Goal: Task Accomplishment & Management: Use online tool/utility

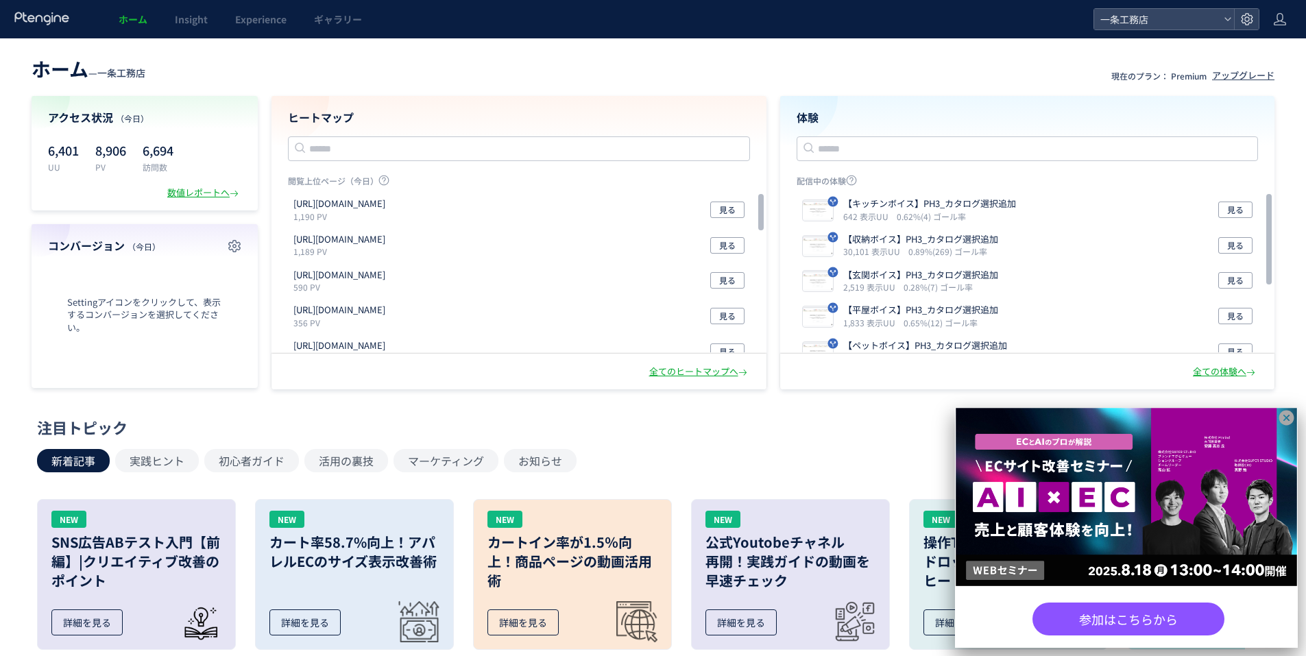
click at [1286, 422] on icon at bounding box center [1286, 418] width 15 height 15
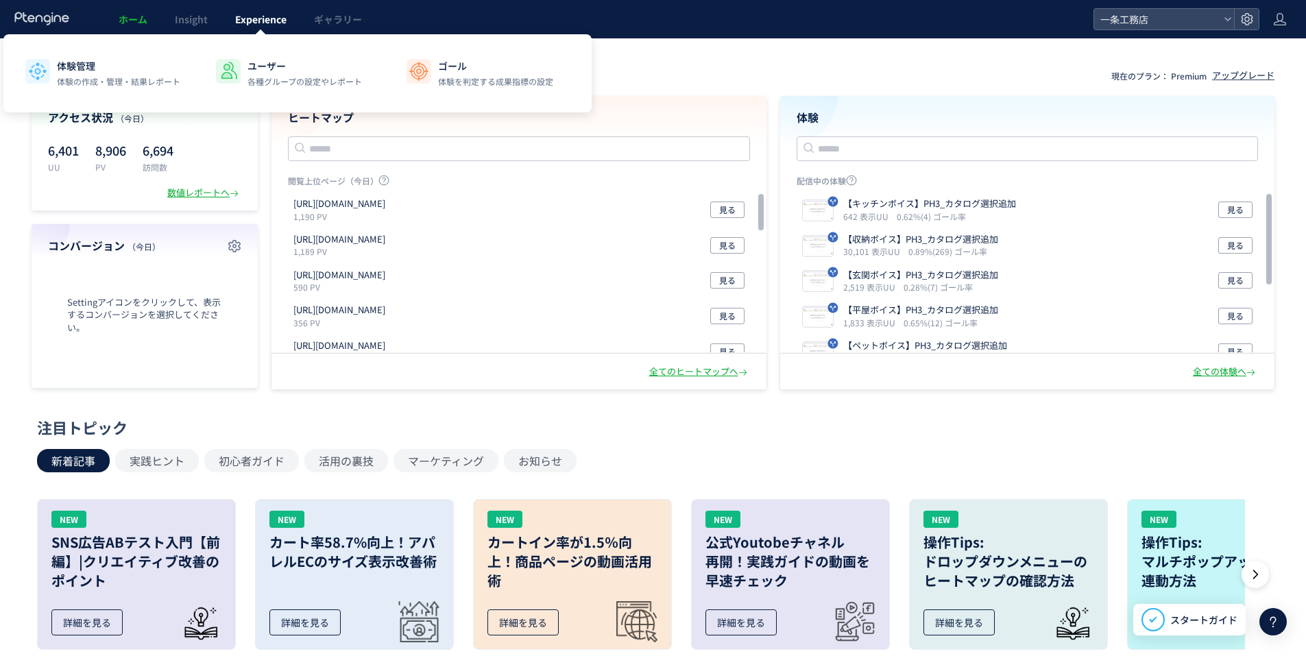
click at [284, 20] on span "Experience" at bounding box center [260, 19] width 51 height 14
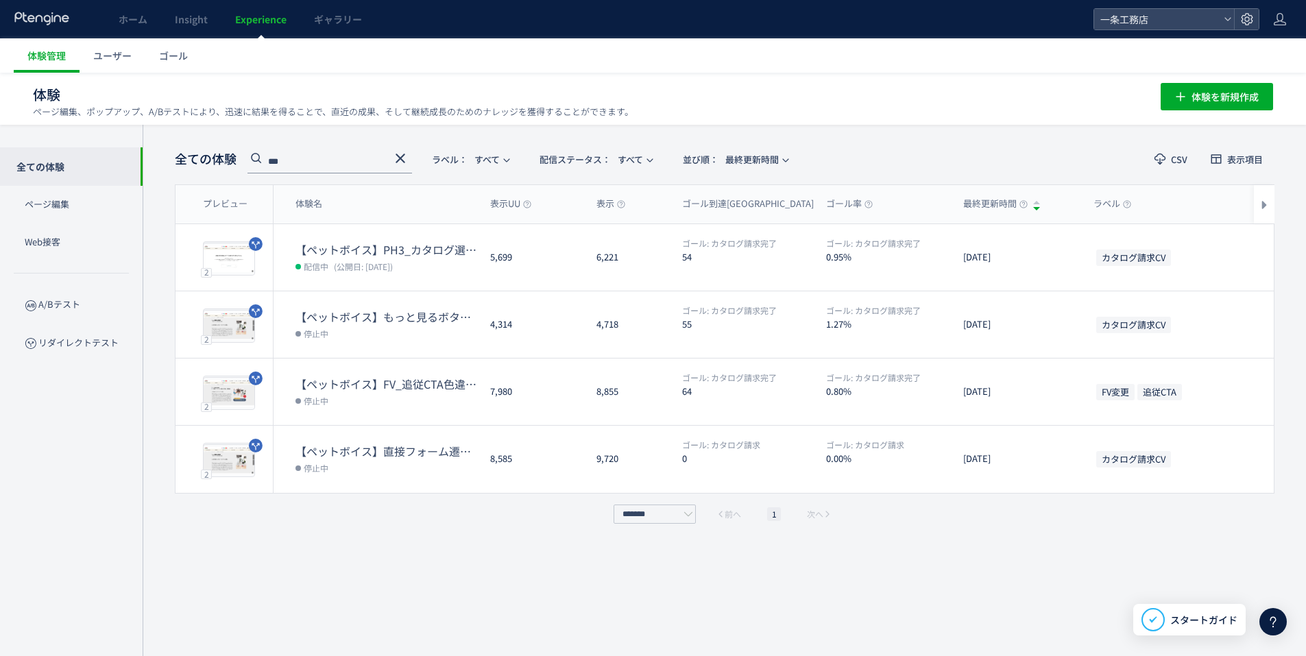
click at [403, 155] on use at bounding box center [400, 159] width 10 height 10
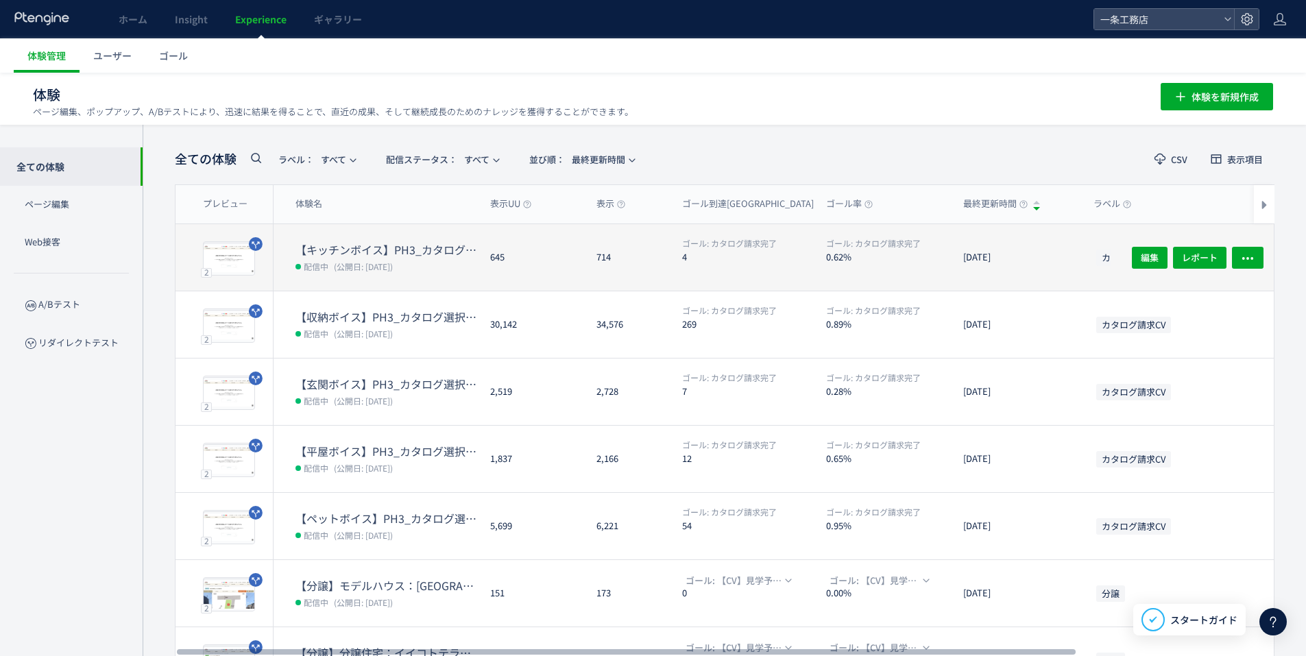
click at [385, 249] on dt "【キッチンボイス】PH3_カタログ選択追加" at bounding box center [387, 250] width 184 height 16
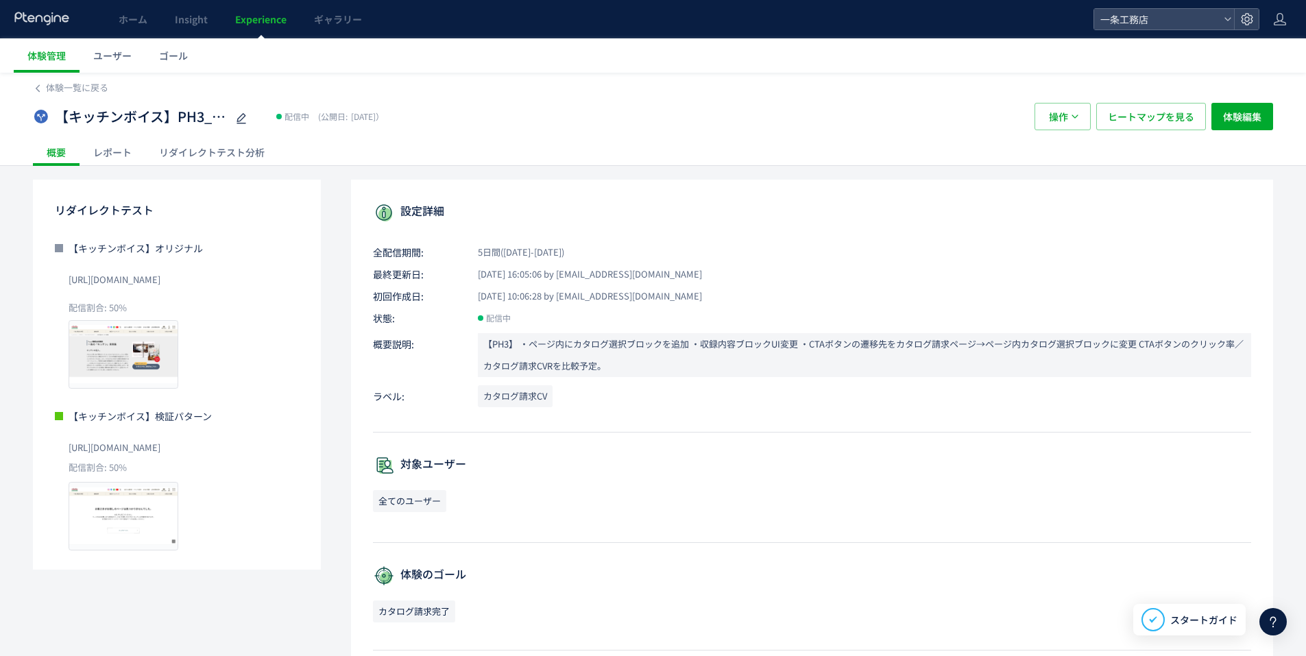
click at [239, 156] on div "リダイレクトテスト分析" at bounding box center [211, 151] width 133 height 27
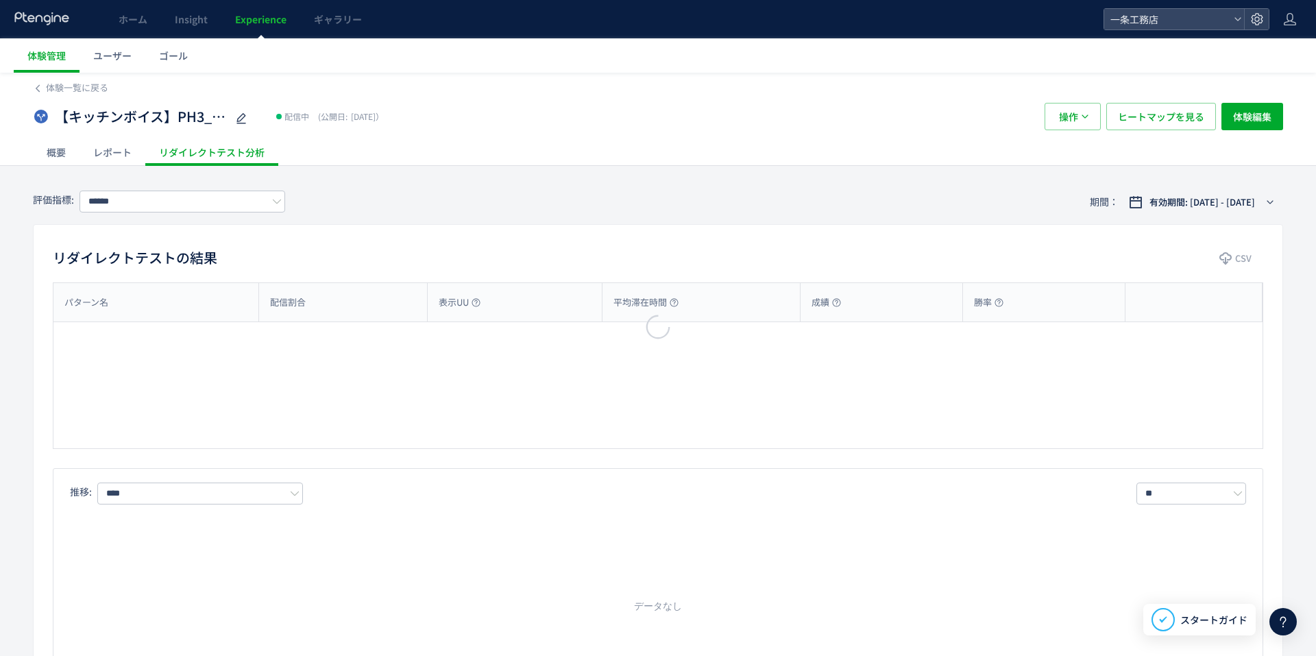
type input "********"
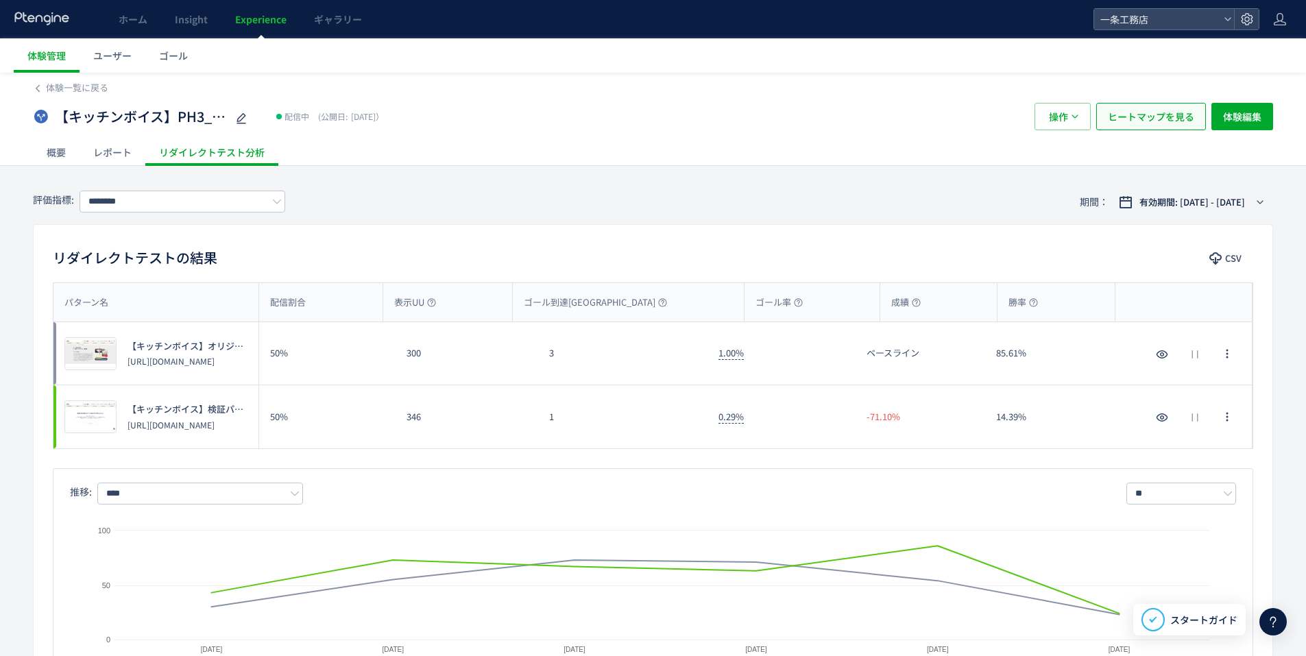
click at [1126, 120] on span "ヒートマップを見る" at bounding box center [1151, 116] width 86 height 27
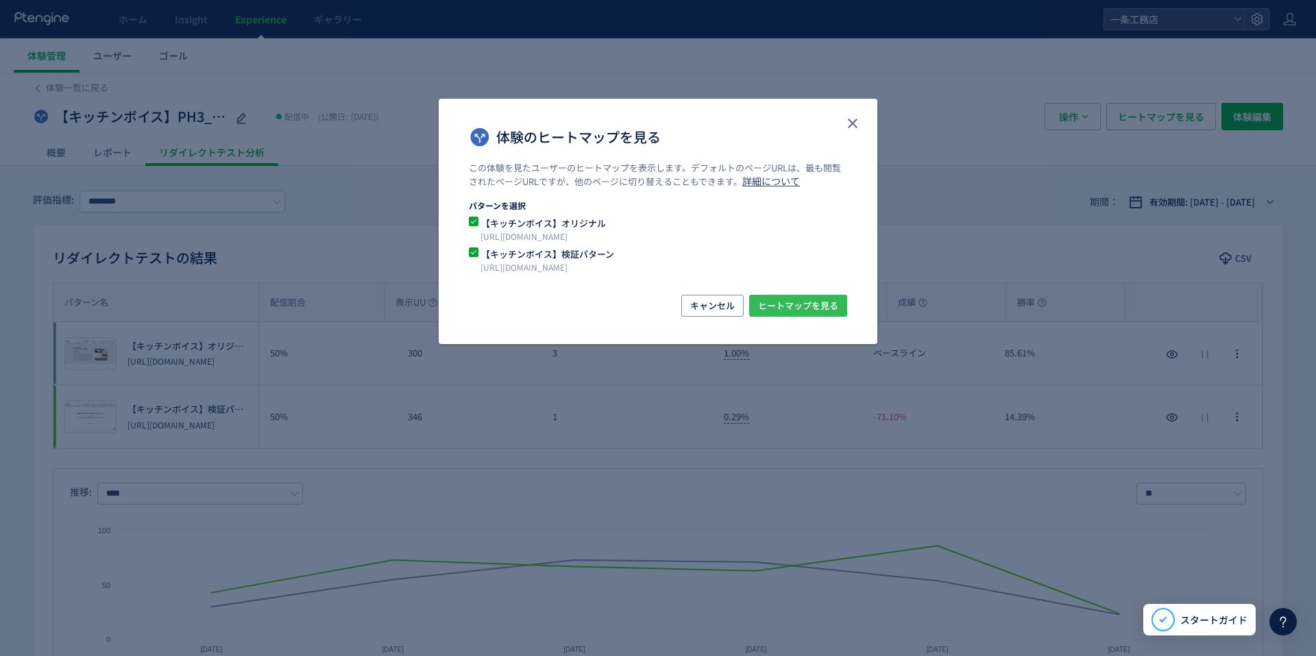
click at [810, 296] on span "ヒートマップを見る" at bounding box center [798, 306] width 80 height 22
click at [858, 120] on icon "close" at bounding box center [852, 123] width 16 height 16
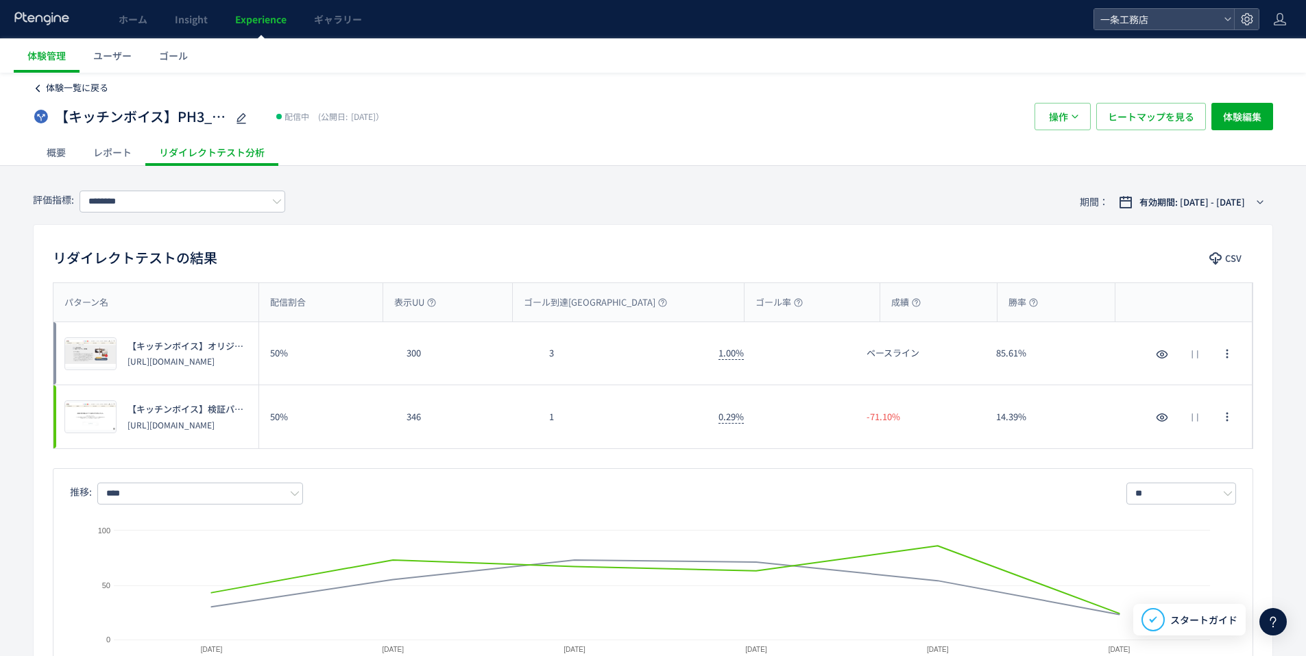
click at [64, 90] on span "体験一覧に戻る" at bounding box center [77, 87] width 62 height 13
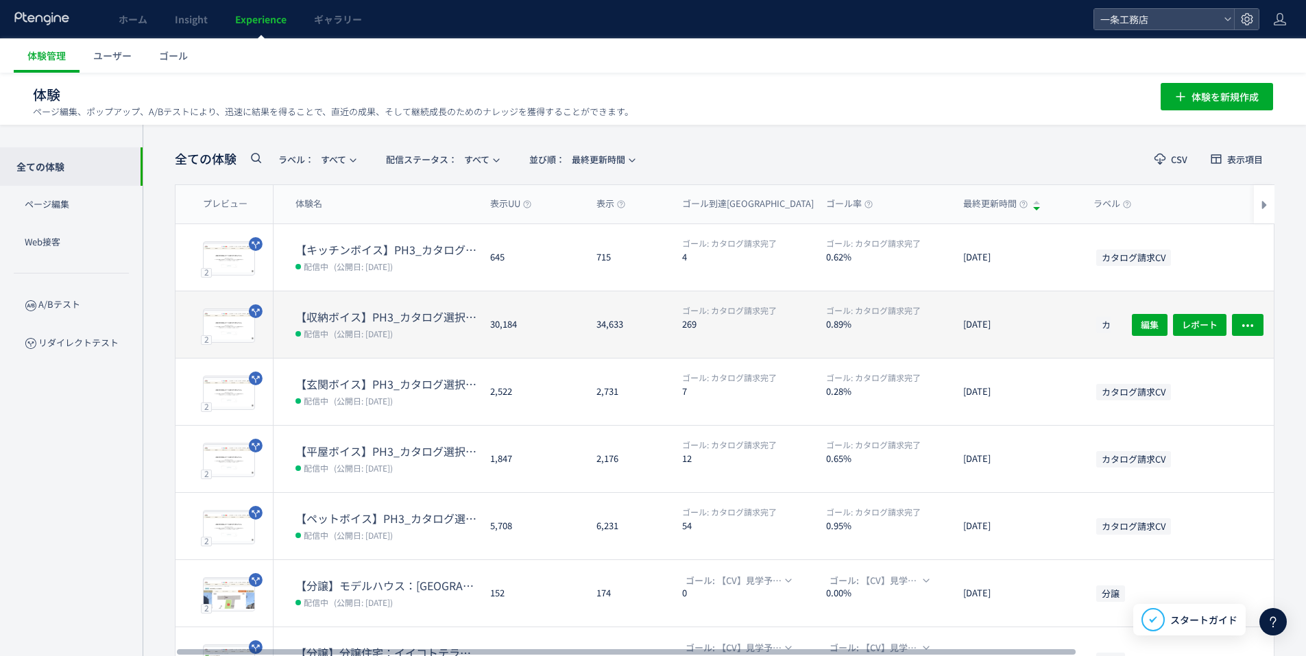
click at [398, 314] on dt "【収納ボイス】PH3_カタログ選択追加" at bounding box center [387, 317] width 184 height 16
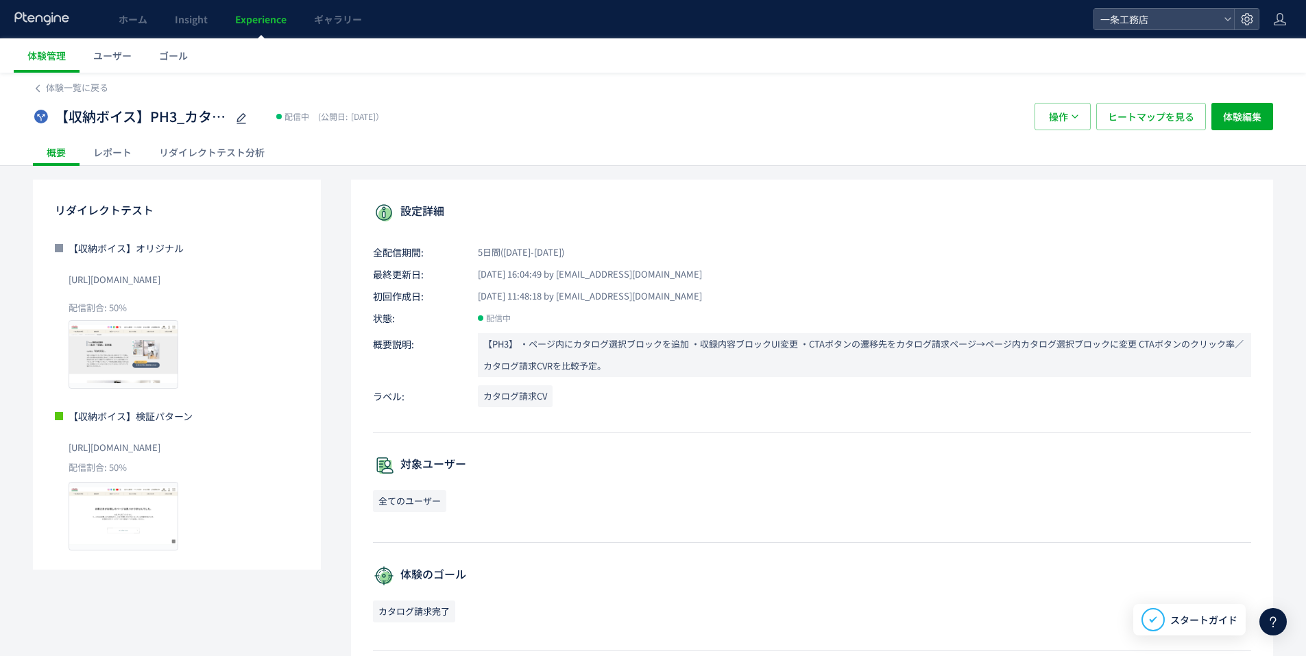
click at [252, 153] on div "リダイレクトテスト分析" at bounding box center [211, 151] width 133 height 27
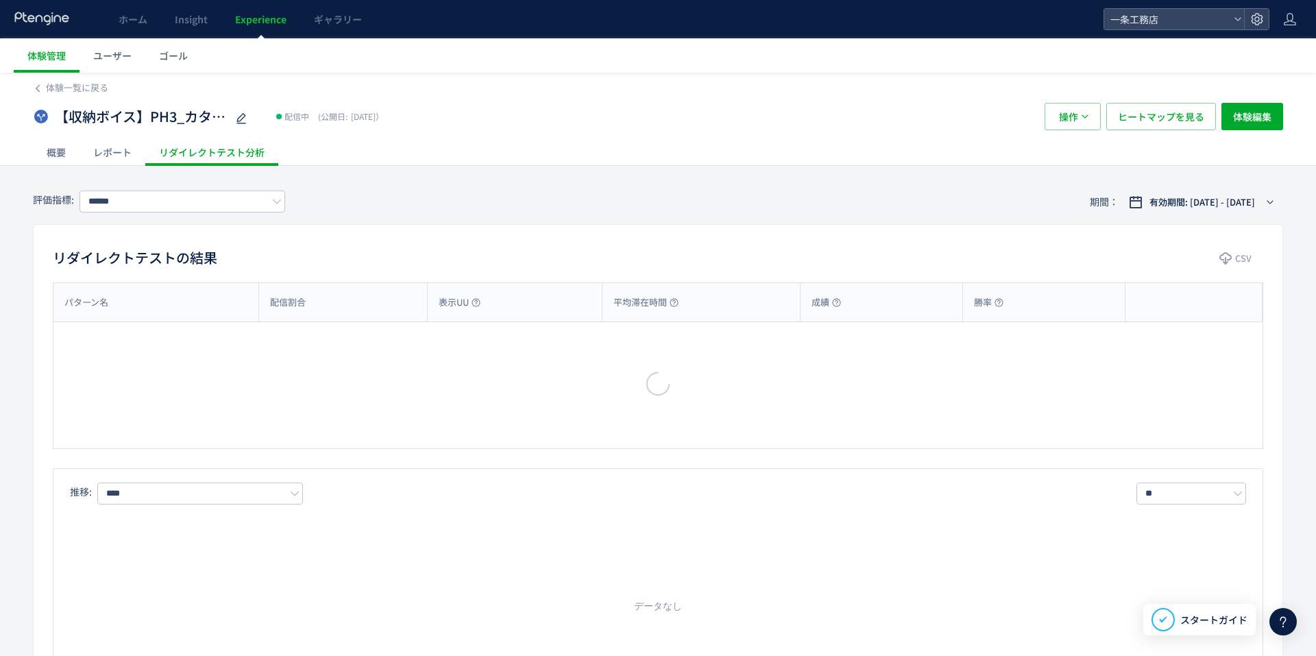
type input "********"
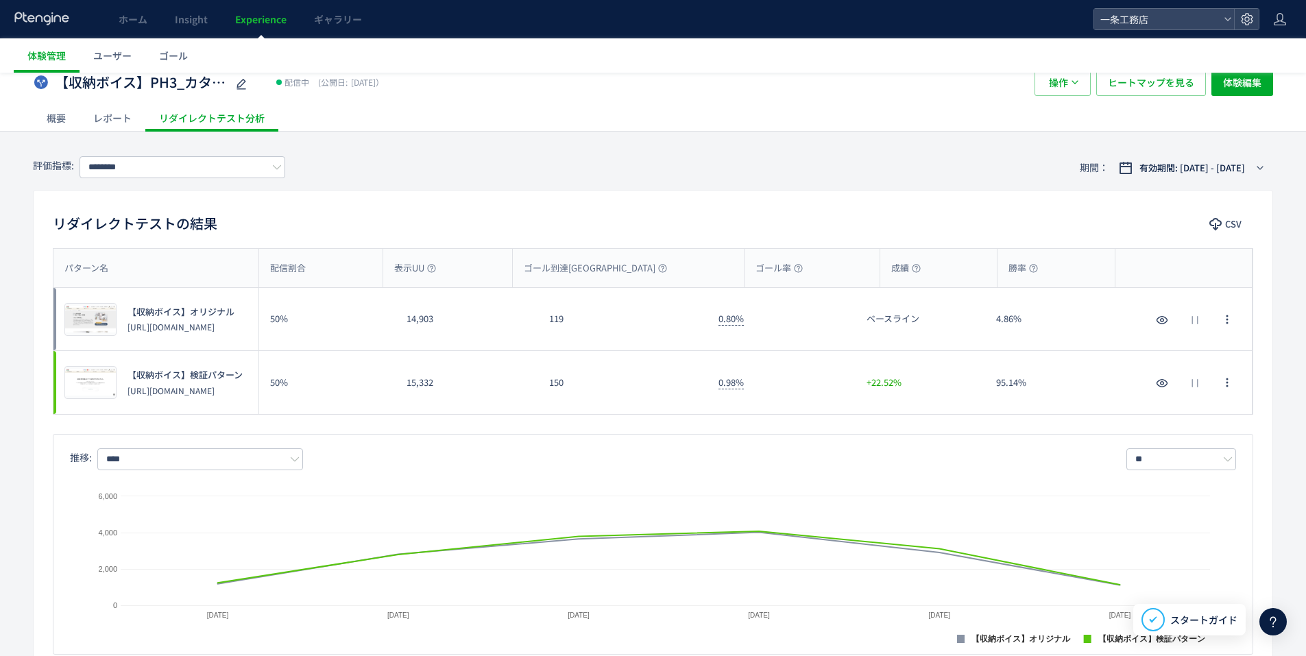
scroll to position [114, 0]
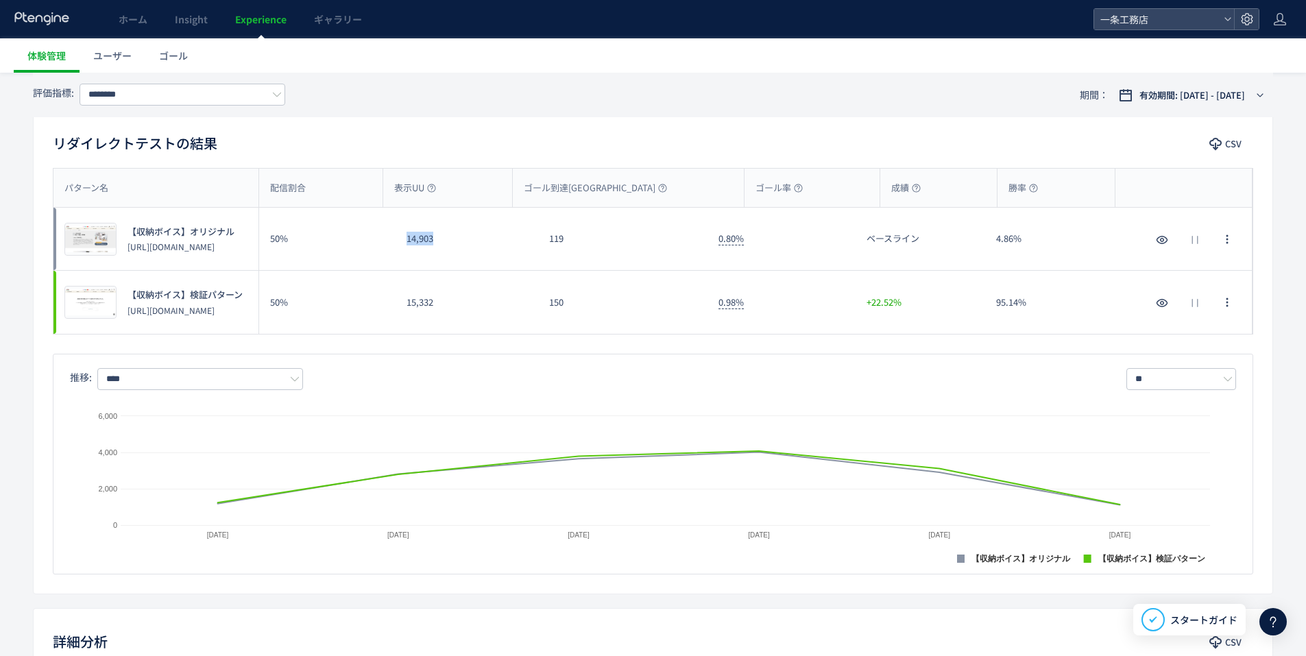
drag, startPoint x: 443, startPoint y: 238, endPoint x: 395, endPoint y: 236, distance: 48.0
click at [395, 236] on div "14,903" at bounding box center [466, 239] width 143 height 62
copy div "14,903"
click at [458, 298] on div "15,332" at bounding box center [466, 302] width 143 height 63
drag, startPoint x: 449, startPoint y: 306, endPoint x: 398, endPoint y: 300, distance: 51.1
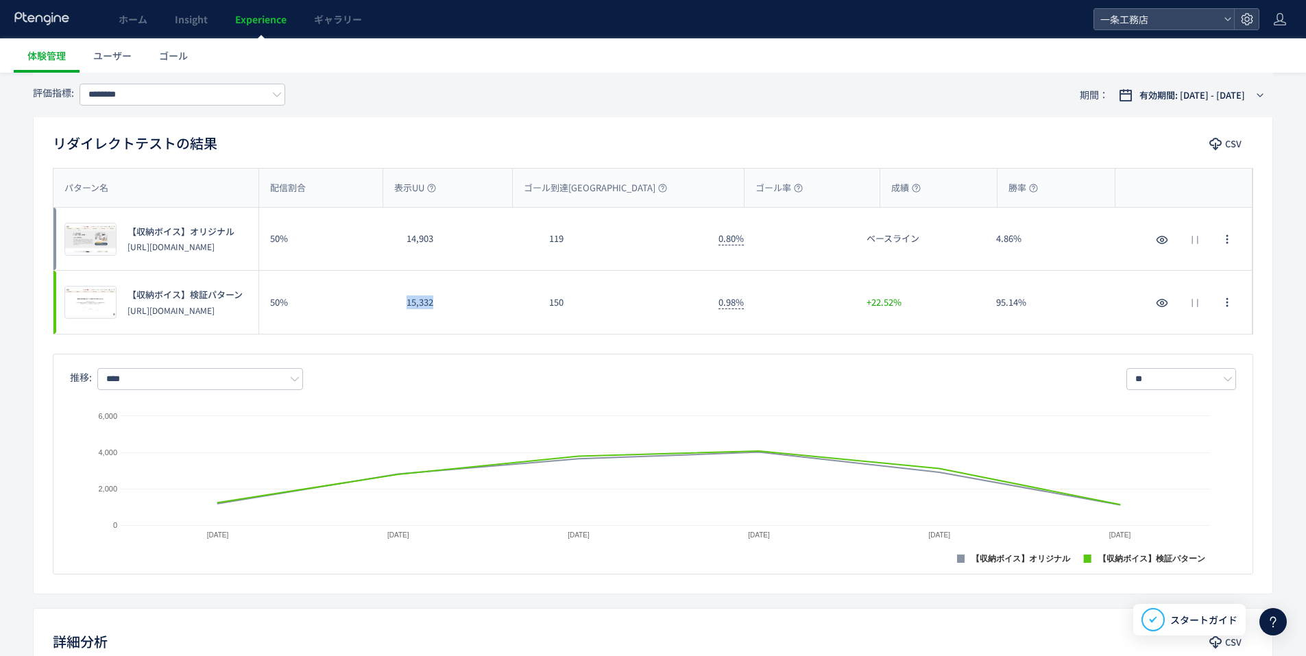
click at [398, 300] on div "15,332" at bounding box center [466, 302] width 143 height 63
copy div "15,332"
drag, startPoint x: 571, startPoint y: 234, endPoint x: 543, endPoint y: 234, distance: 28.1
click at [543, 234] on div "119" at bounding box center [622, 239] width 169 height 62
copy div "119"
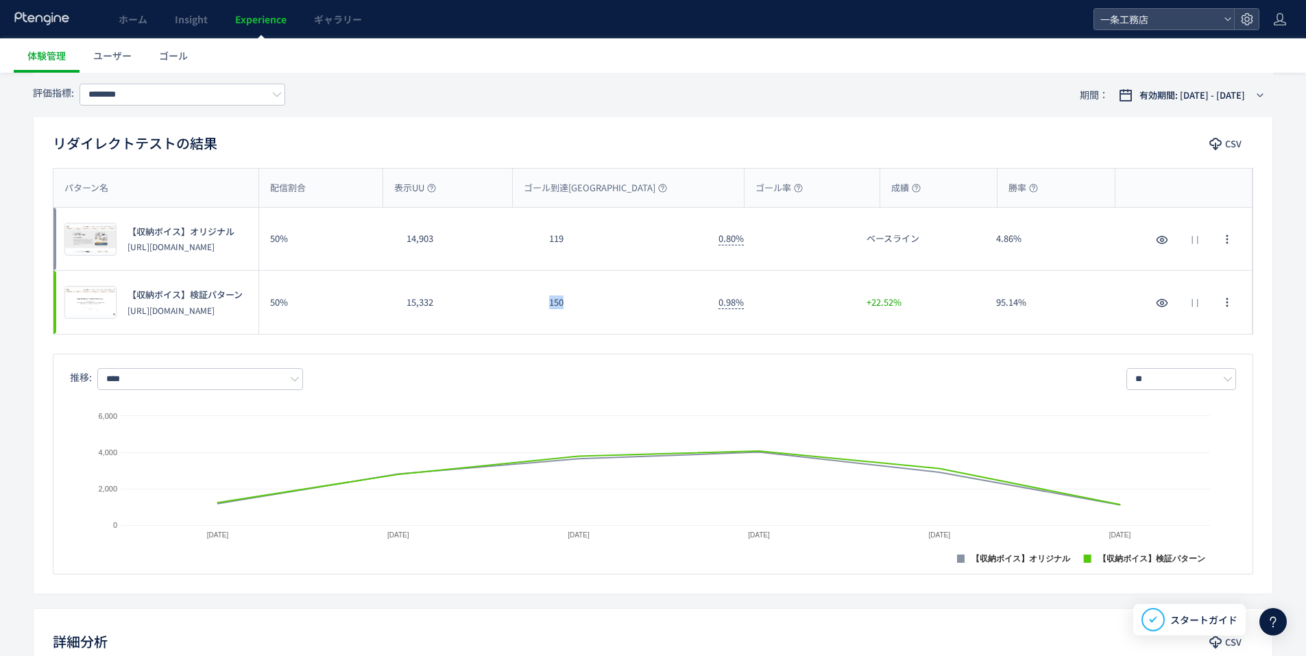
drag, startPoint x: 566, startPoint y: 300, endPoint x: 550, endPoint y: 304, distance: 17.0
click at [550, 304] on div "150" at bounding box center [622, 302] width 169 height 63
copy div "150"
drag, startPoint x: 779, startPoint y: 238, endPoint x: 712, endPoint y: 234, distance: 67.3
click at [712, 234] on div "0.80%" at bounding box center [781, 239] width 148 height 62
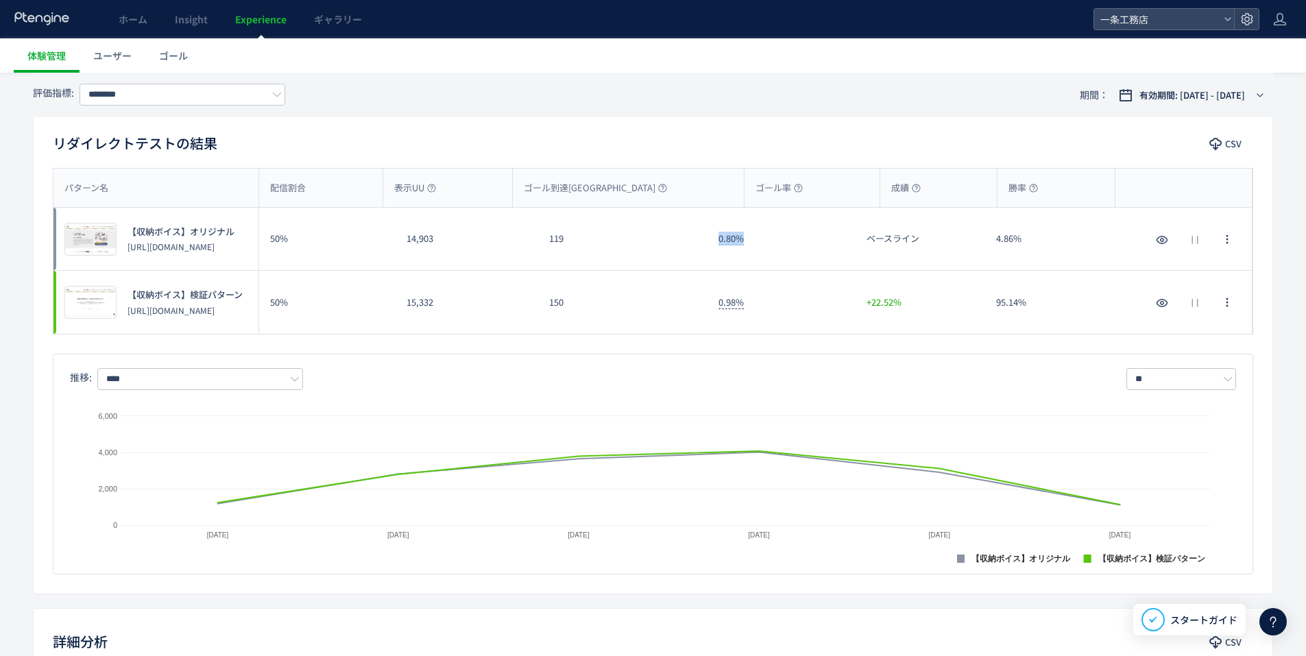
copy span "0.80%"
drag, startPoint x: 767, startPoint y: 302, endPoint x: 718, endPoint y: 296, distance: 49.7
click at [718, 296] on div "0.98%" at bounding box center [781, 302] width 148 height 63
copy span "0.98%"
drag, startPoint x: 1047, startPoint y: 245, endPoint x: 992, endPoint y: 239, distance: 54.5
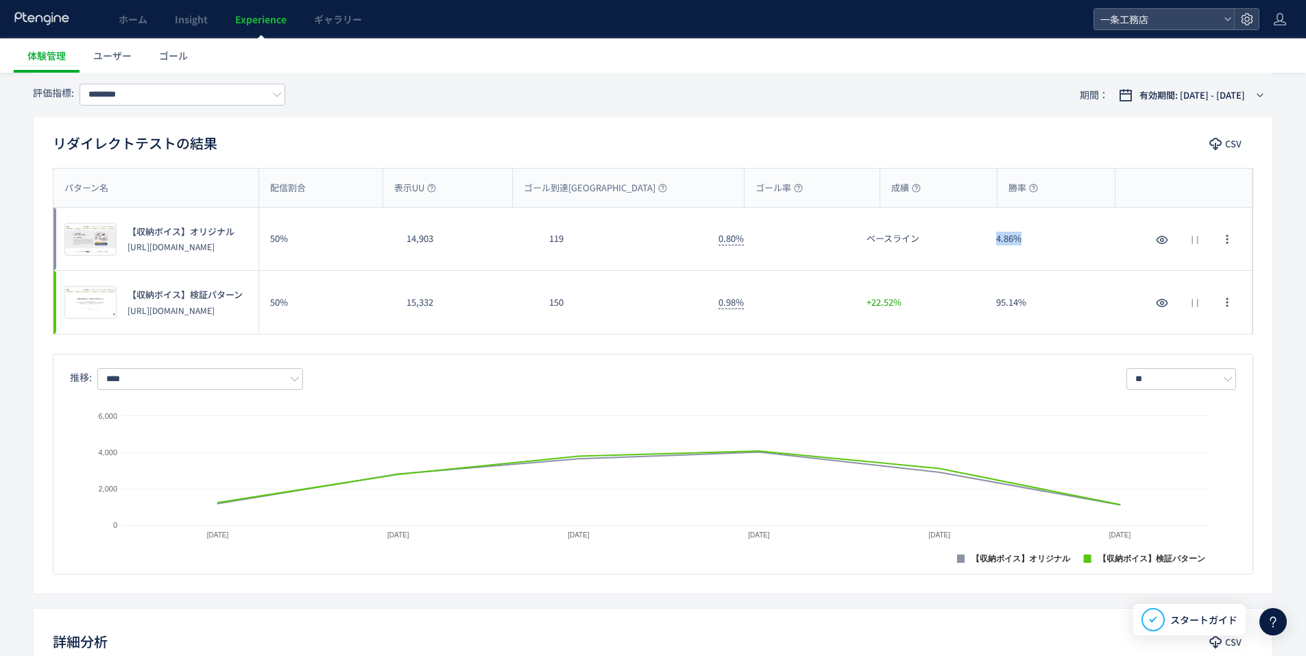
click at [992, 239] on div "4.86%" at bounding box center [1050, 239] width 130 height 62
copy div "4.86%"
drag, startPoint x: 1019, startPoint y: 302, endPoint x: 995, endPoint y: 301, distance: 24.7
click at [995, 301] on div "95.14%" at bounding box center [1050, 302] width 130 height 63
copy div "95.14%"
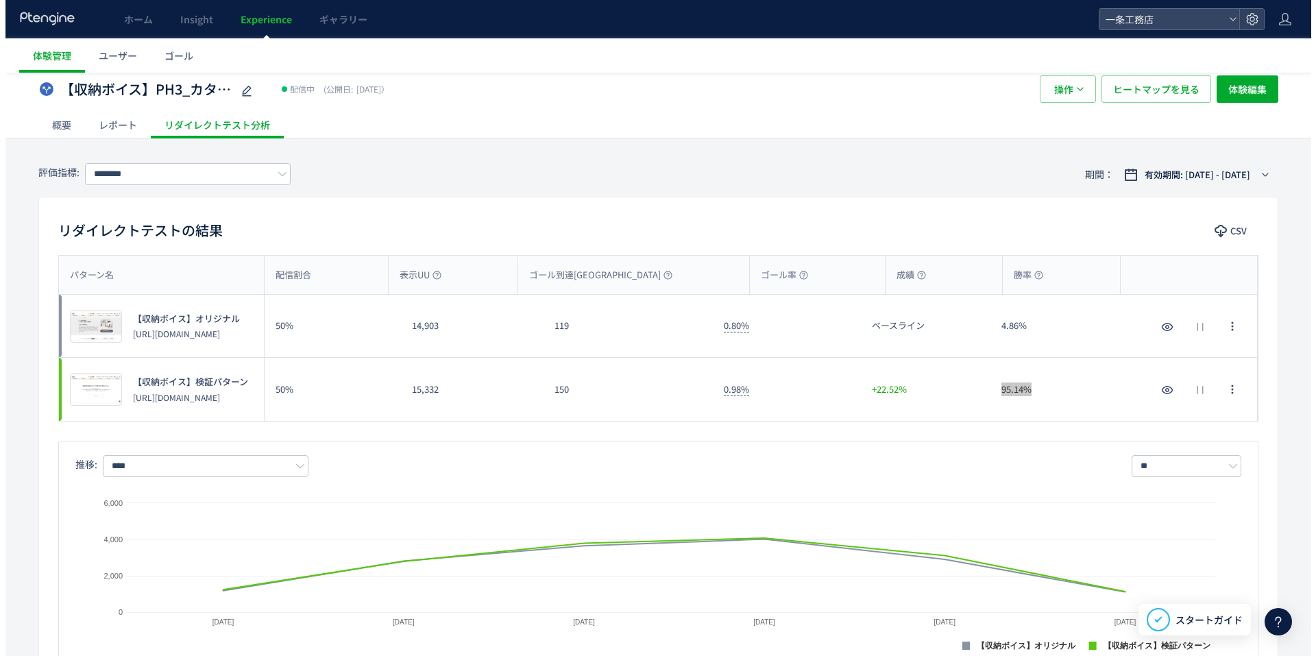
scroll to position [0, 0]
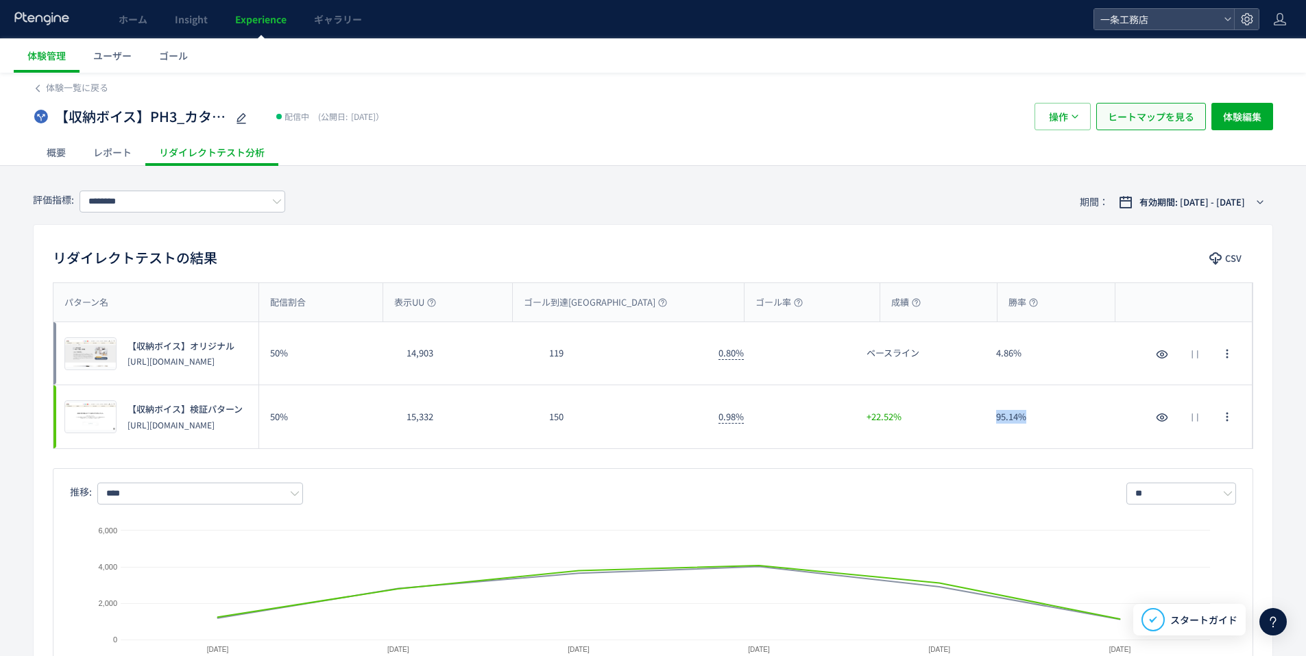
click at [1143, 112] on span "ヒートマップを見る" at bounding box center [1151, 116] width 86 height 27
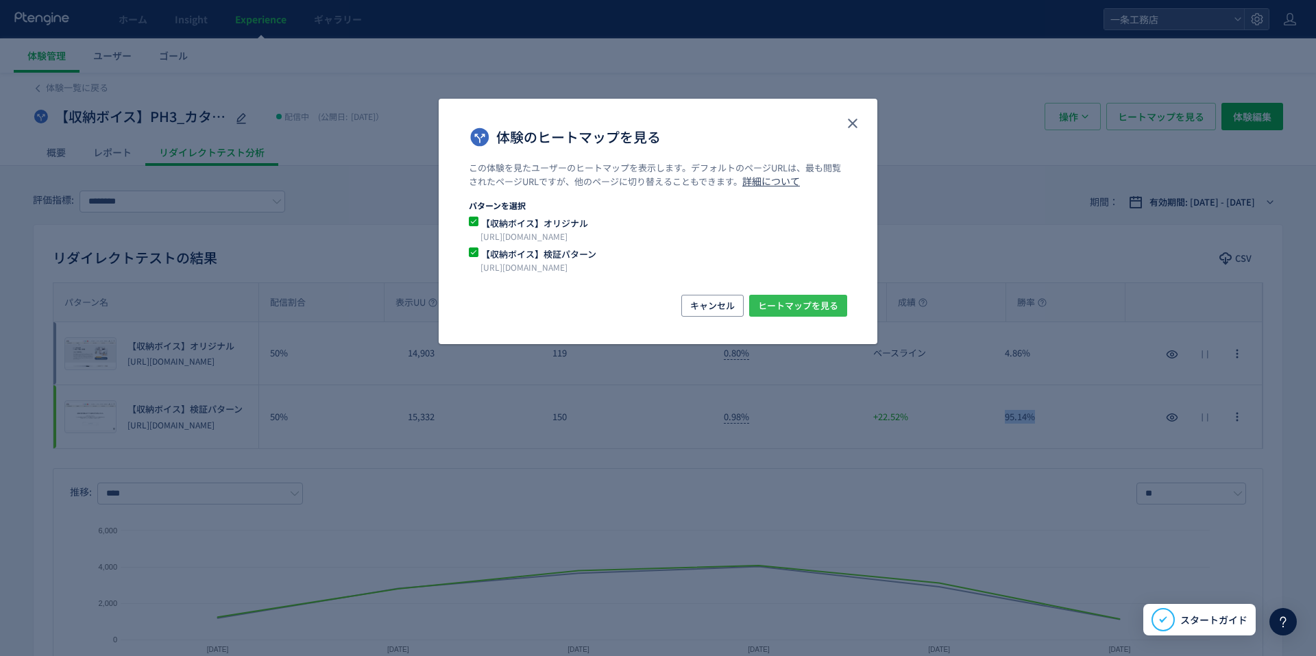
click at [815, 300] on span "ヒートマップを見る" at bounding box center [798, 306] width 80 height 22
click at [850, 123] on icon "close" at bounding box center [852, 123] width 16 height 16
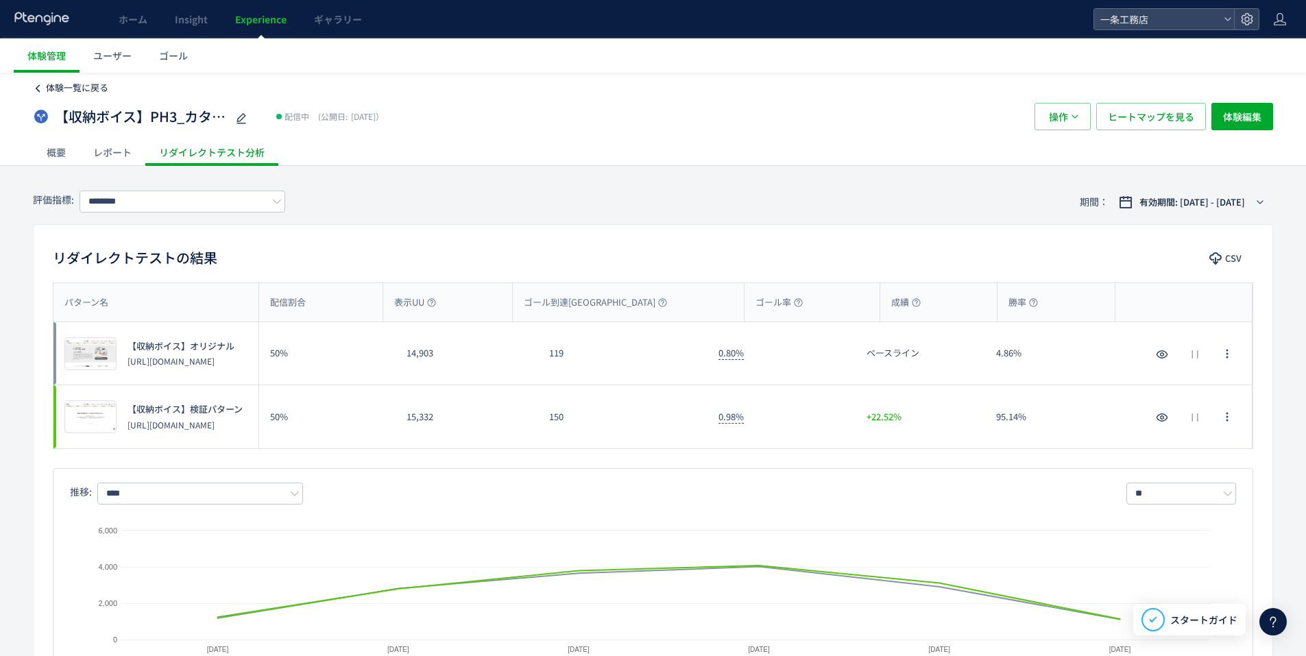
click at [59, 86] on span "体験一覧に戻る" at bounding box center [77, 87] width 62 height 13
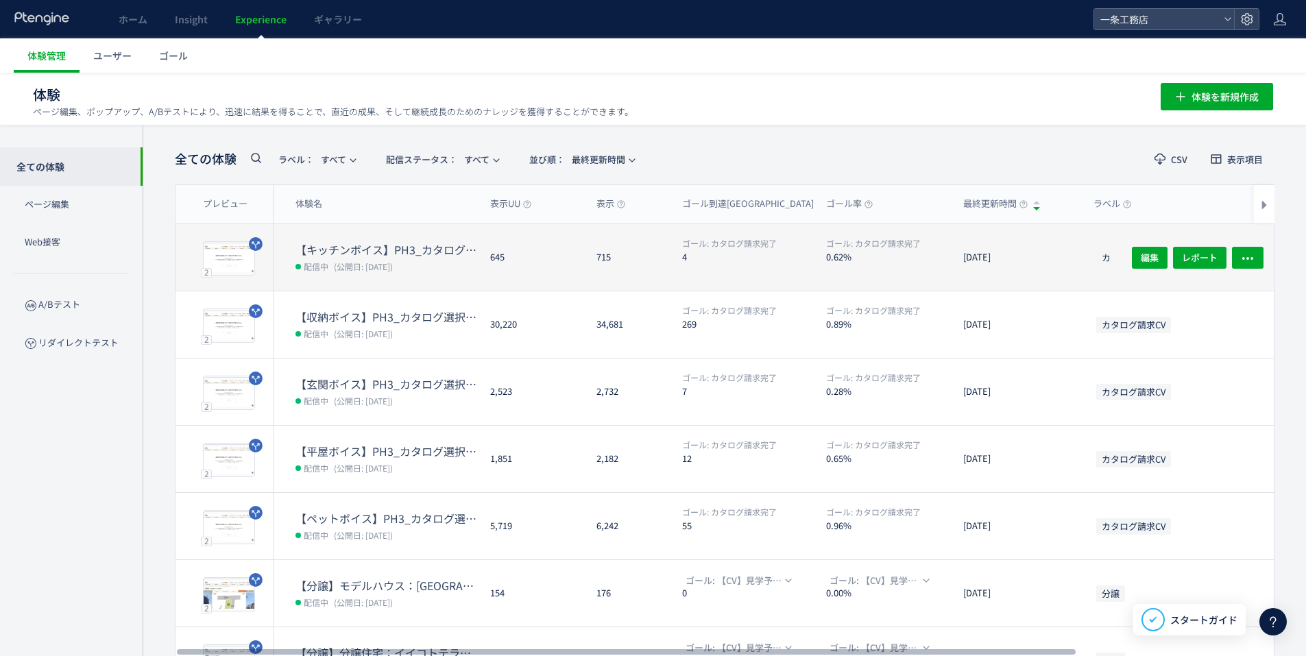
click at [367, 242] on dt "【キッチンボイス】PH3_カタログ選択追加" at bounding box center [387, 250] width 184 height 16
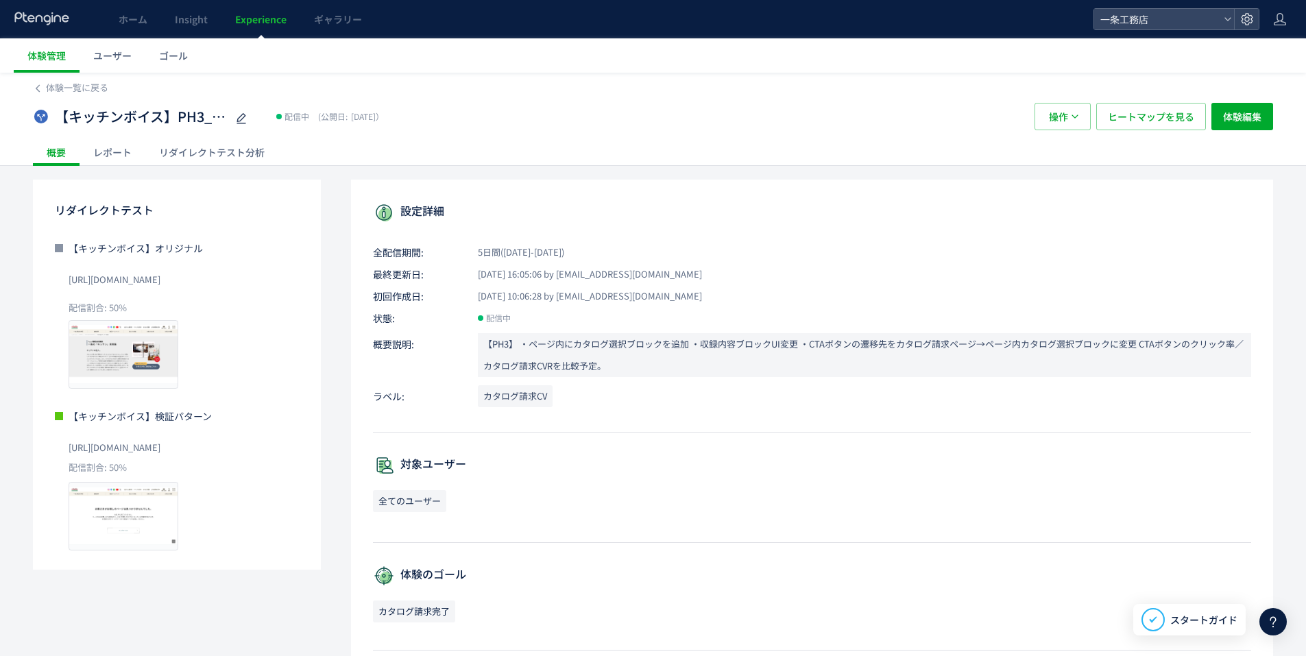
click at [247, 156] on div "リダイレクトテスト分析" at bounding box center [211, 151] width 133 height 27
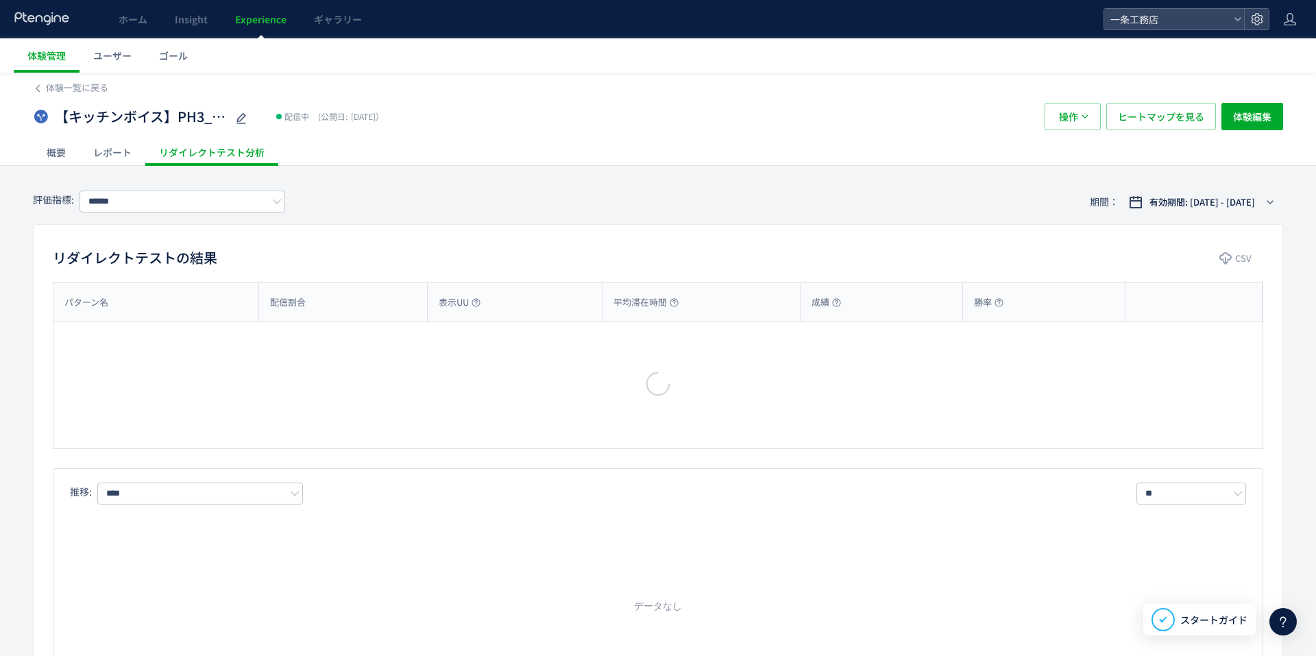
type input "********"
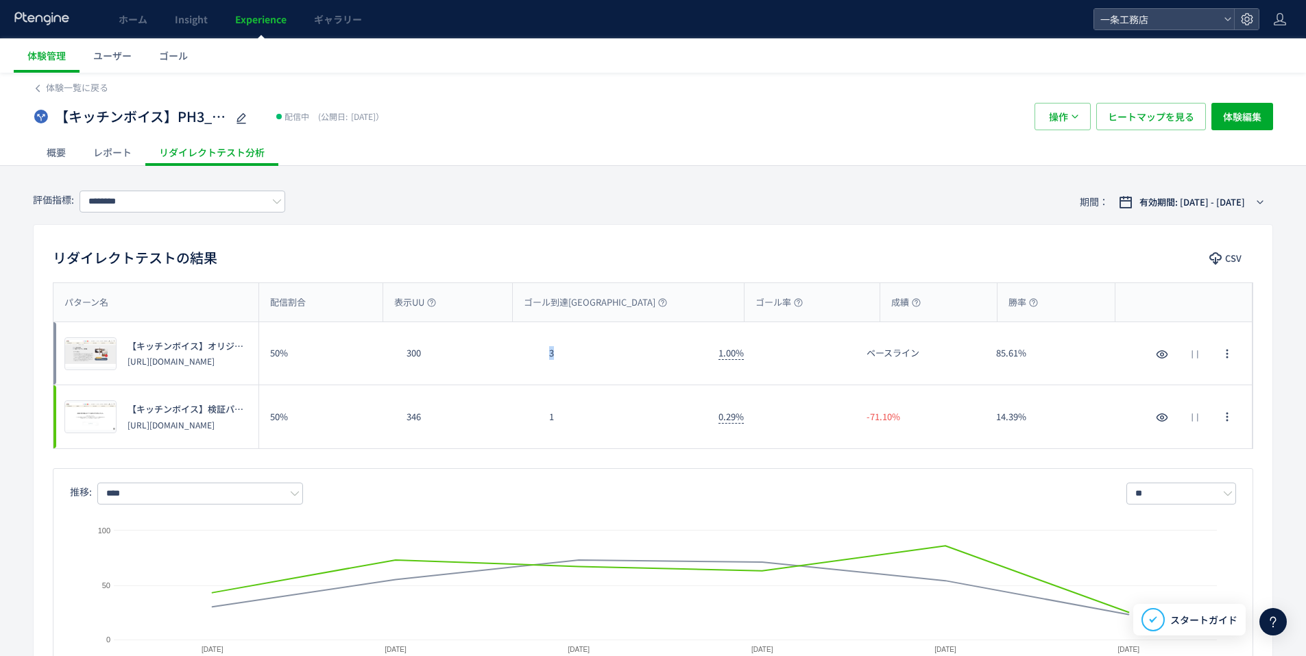
drag, startPoint x: 572, startPoint y: 352, endPoint x: 525, endPoint y: 353, distance: 46.6
click at [525, 385] on div "プレビュー 【キッチンボイス】オリジナル [URL][DOMAIN_NAME] 50% 300 3 1.00% ベースライン 85.61% プレビュー 【キッ…" at bounding box center [652, 416] width 1199 height 63
copy div "3"
drag, startPoint x: 561, startPoint y: 416, endPoint x: 541, endPoint y: 413, distance: 20.7
click at [541, 413] on div "1" at bounding box center [622, 416] width 169 height 63
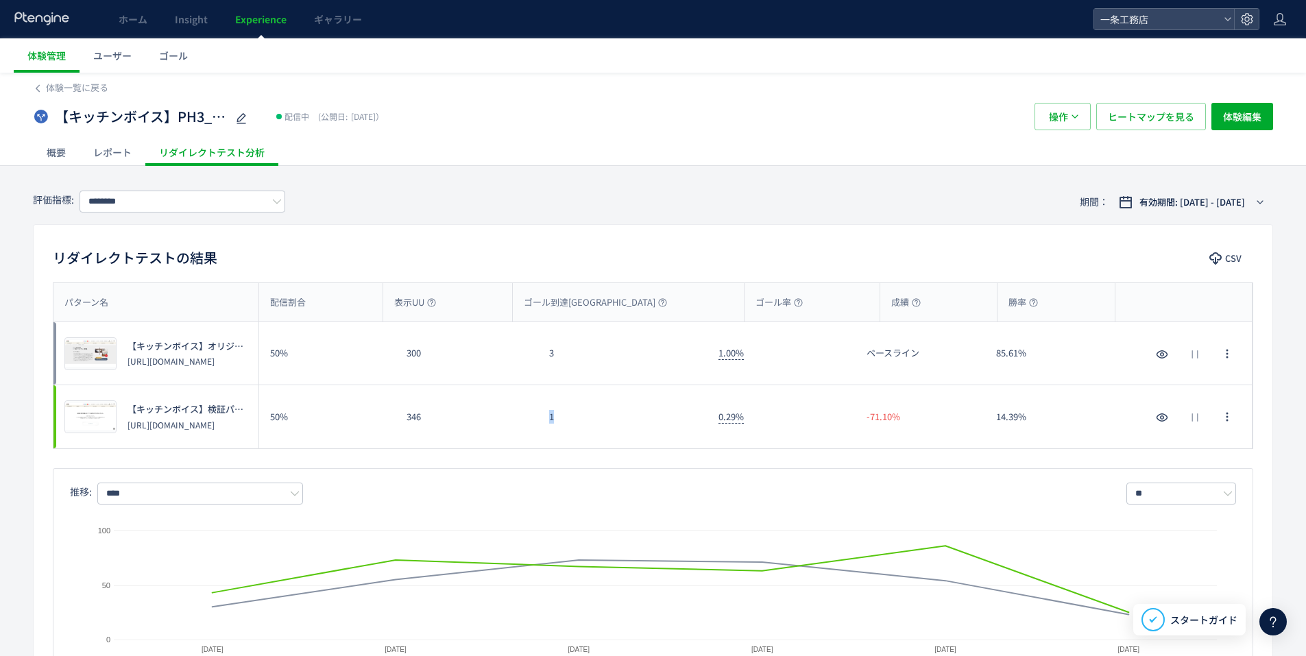
copy div "1"
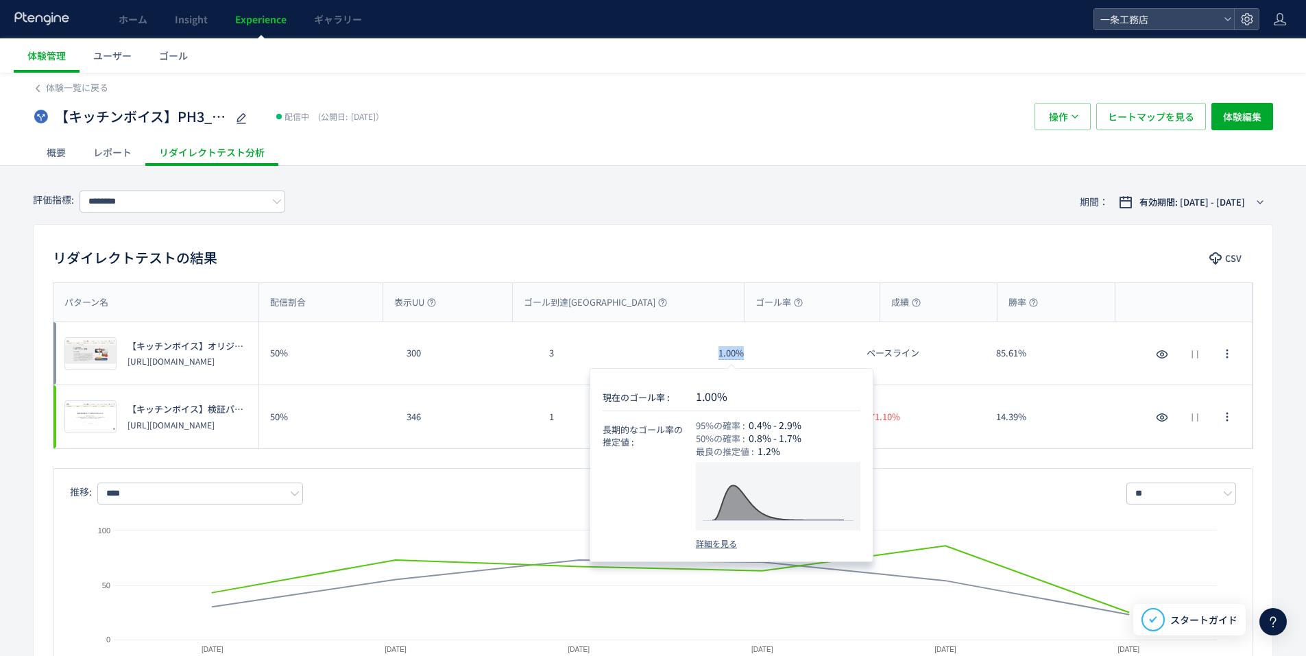
drag, startPoint x: 751, startPoint y: 353, endPoint x: 708, endPoint y: 350, distance: 43.3
click at [708, 350] on div "1.00%" at bounding box center [781, 353] width 148 height 62
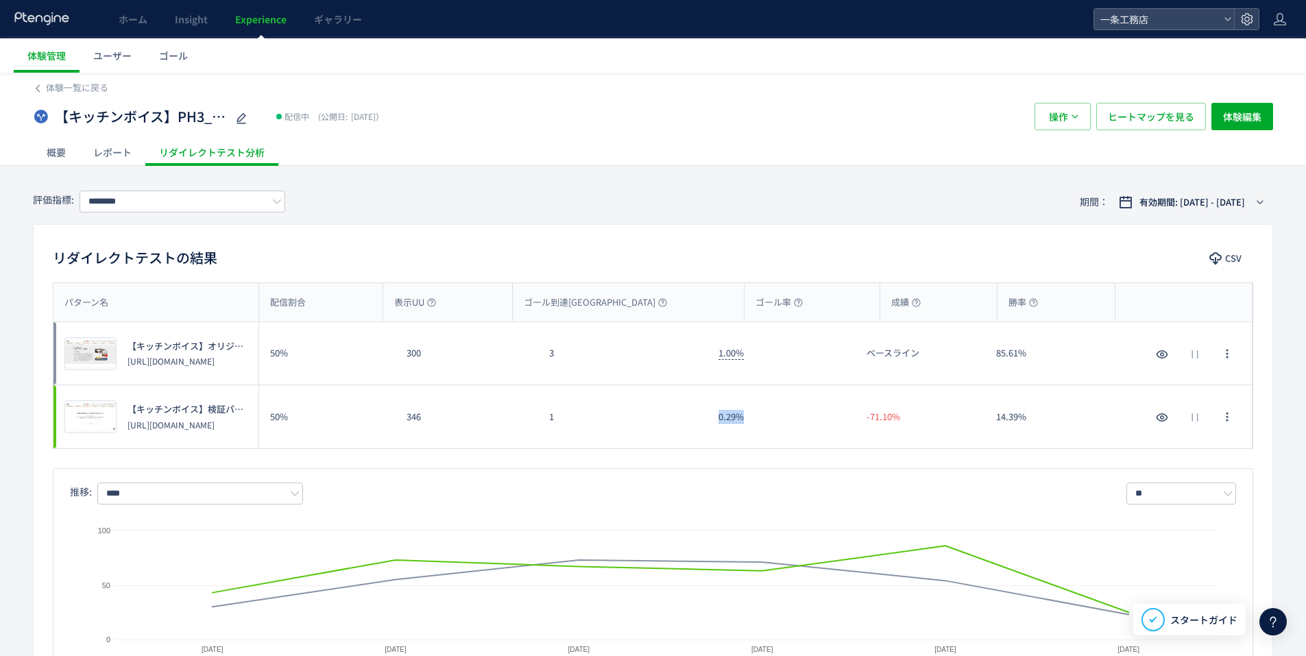
drag, startPoint x: 759, startPoint y: 420, endPoint x: 709, endPoint y: 419, distance: 50.1
click at [709, 419] on div "0.29%" at bounding box center [781, 416] width 148 height 63
drag, startPoint x: 1050, startPoint y: 354, endPoint x: 991, endPoint y: 348, distance: 59.3
click at [991, 348] on div "85.61%" at bounding box center [1050, 353] width 130 height 62
drag, startPoint x: 1033, startPoint y: 418, endPoint x: 995, endPoint y: 418, distance: 38.4
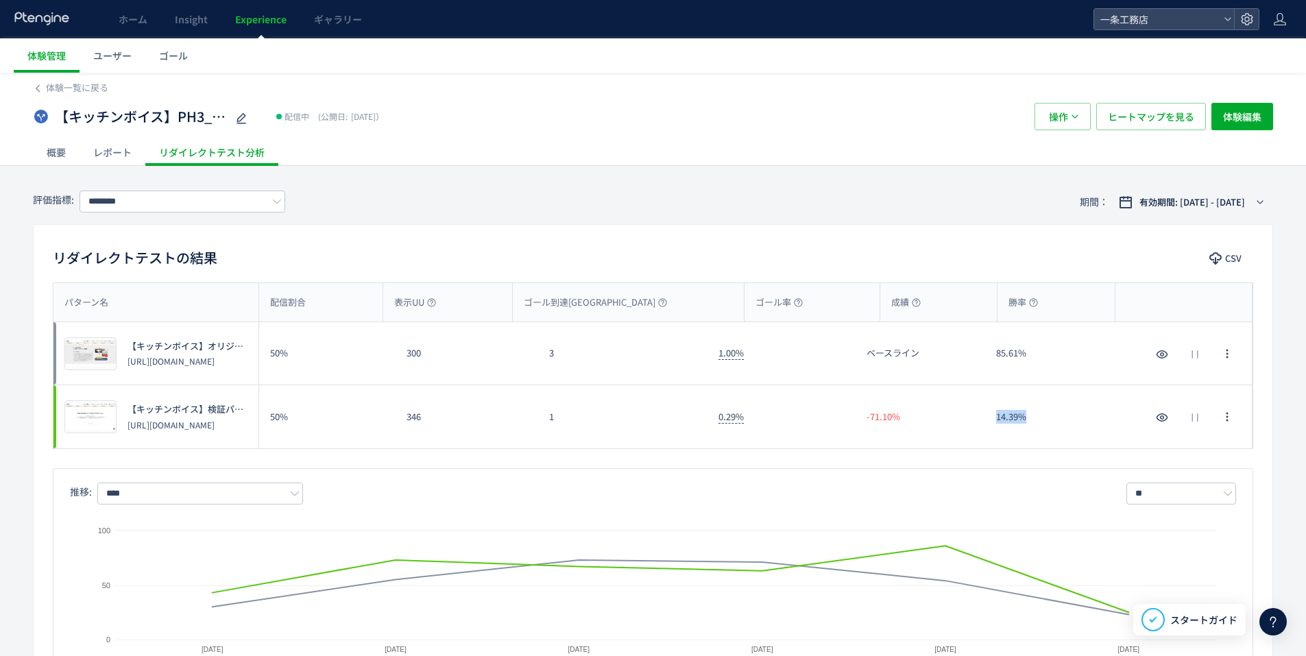
click at [995, 418] on div "14.39%" at bounding box center [1050, 416] width 130 height 63
click at [953, 249] on div "リダイレクトテストの結果 CSV" at bounding box center [653, 259] width 1239 height 25
click at [93, 87] on span "体験一覧に戻る" at bounding box center [77, 87] width 62 height 13
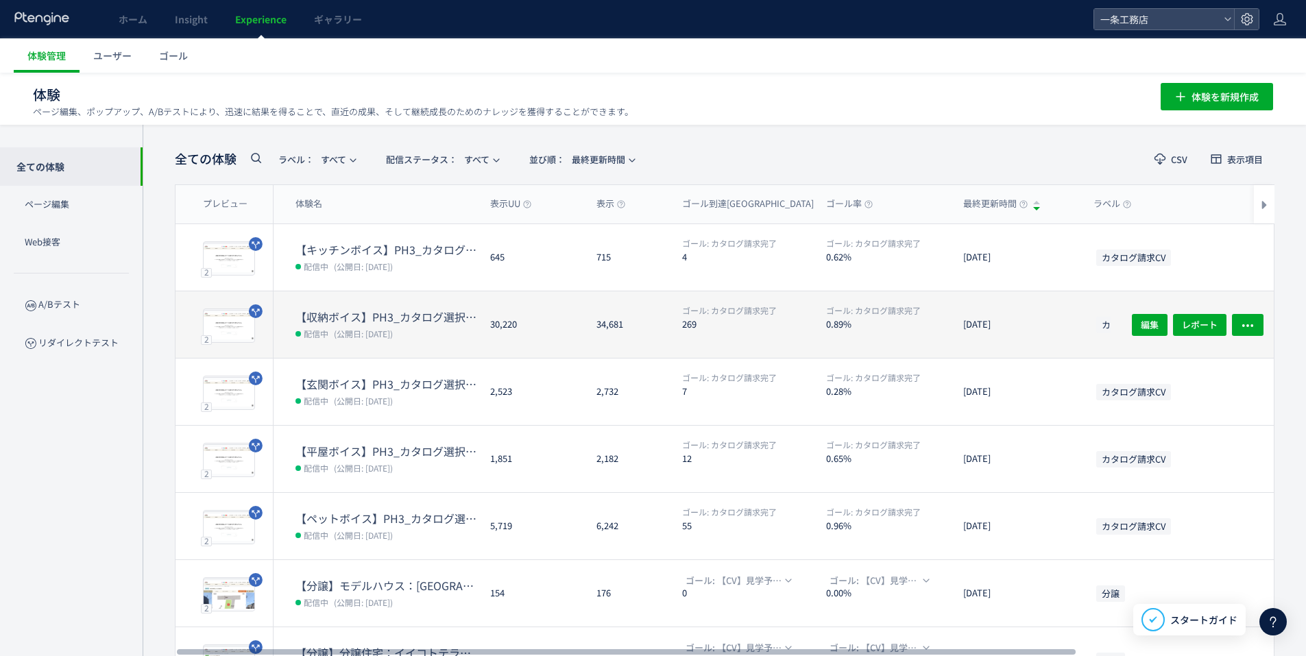
click at [360, 310] on dt "【収納ボイス】PH3_カタログ選択追加" at bounding box center [387, 317] width 184 height 16
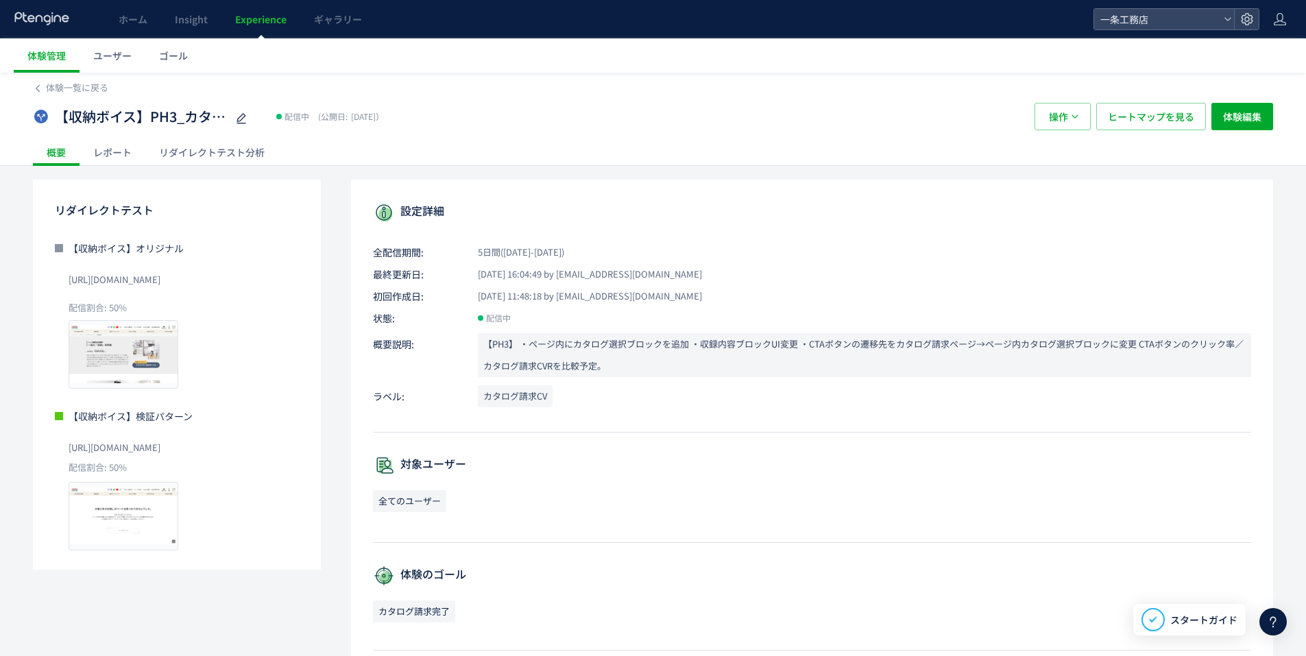
click at [193, 158] on div "リダイレクトテスト分析" at bounding box center [211, 151] width 133 height 27
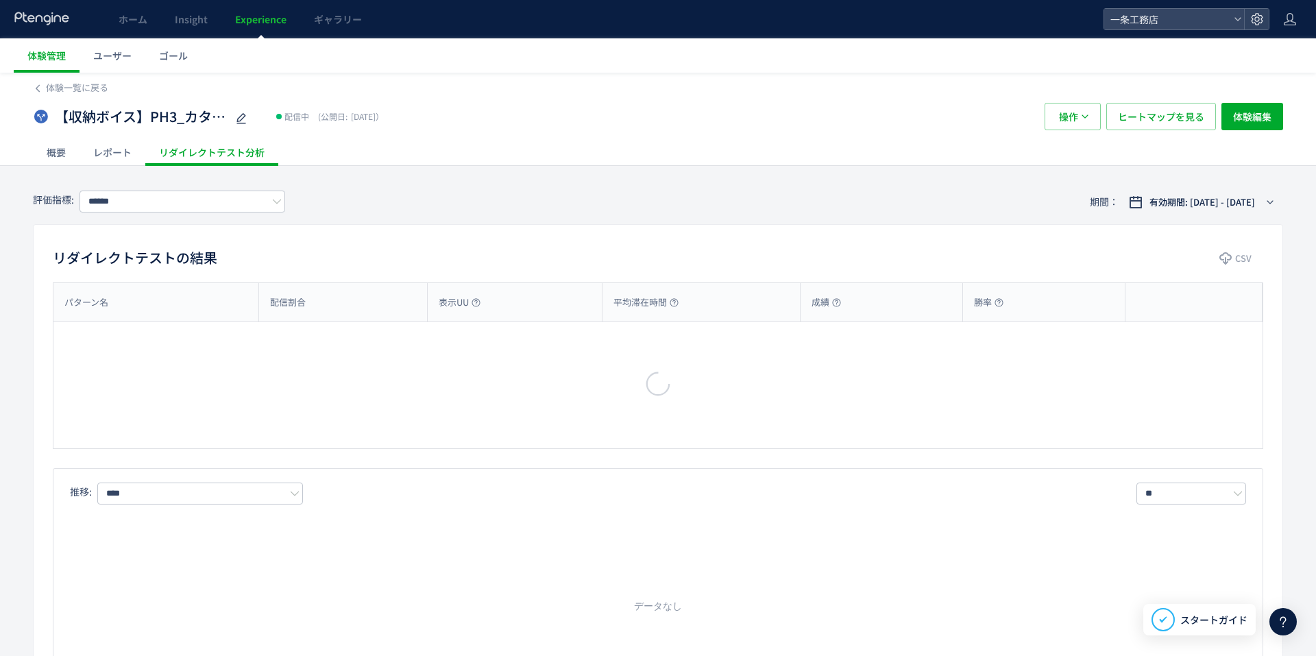
type input "********"
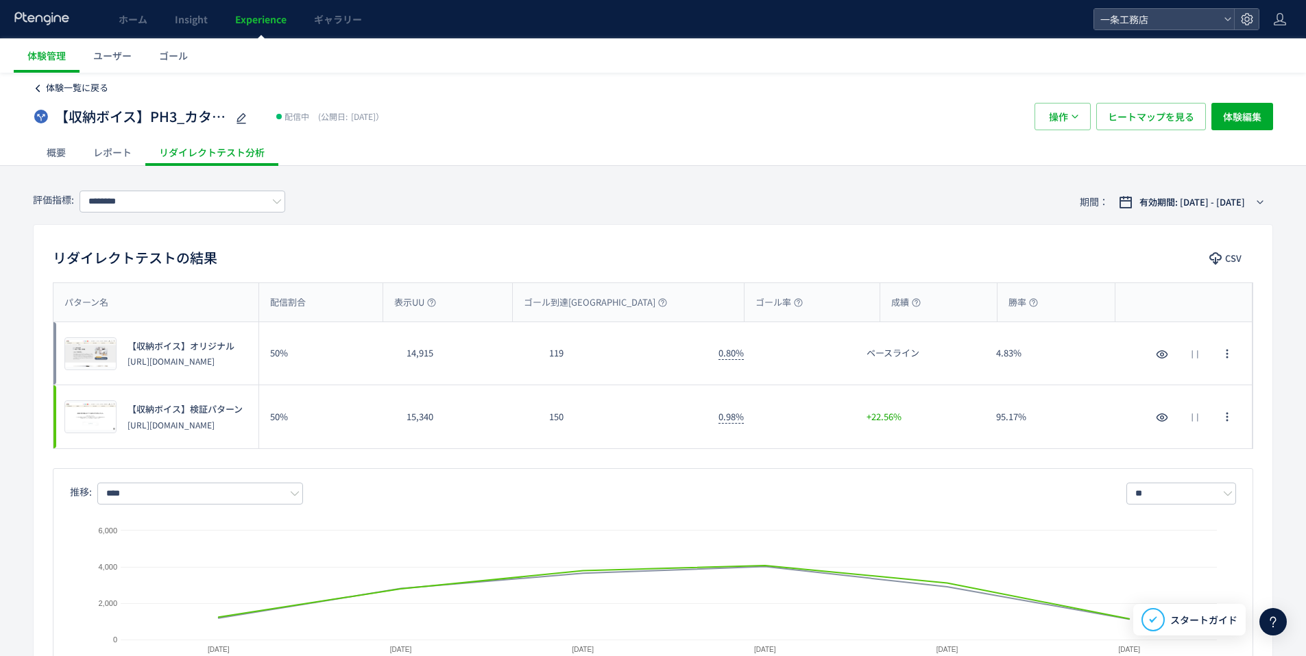
click at [86, 91] on span "体験一覧に戻る" at bounding box center [77, 87] width 62 height 13
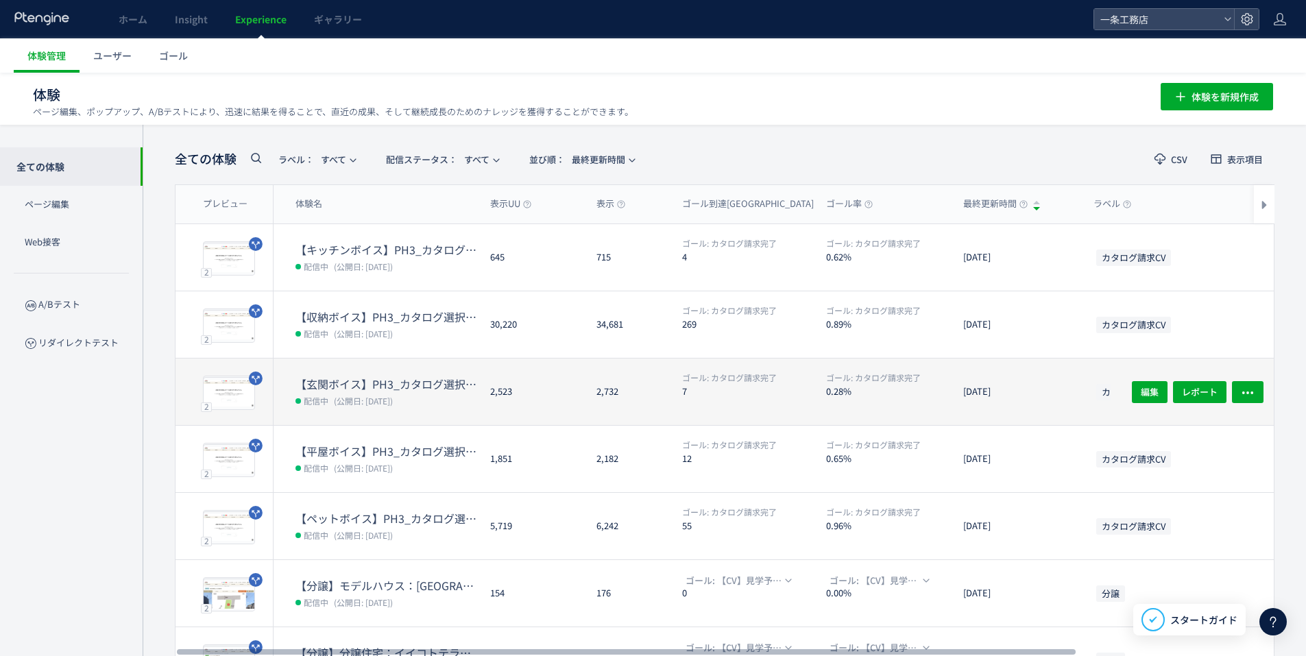
click at [380, 378] on dt "【玄関ボイス】PH3_カタログ選択追加" at bounding box center [387, 384] width 184 height 16
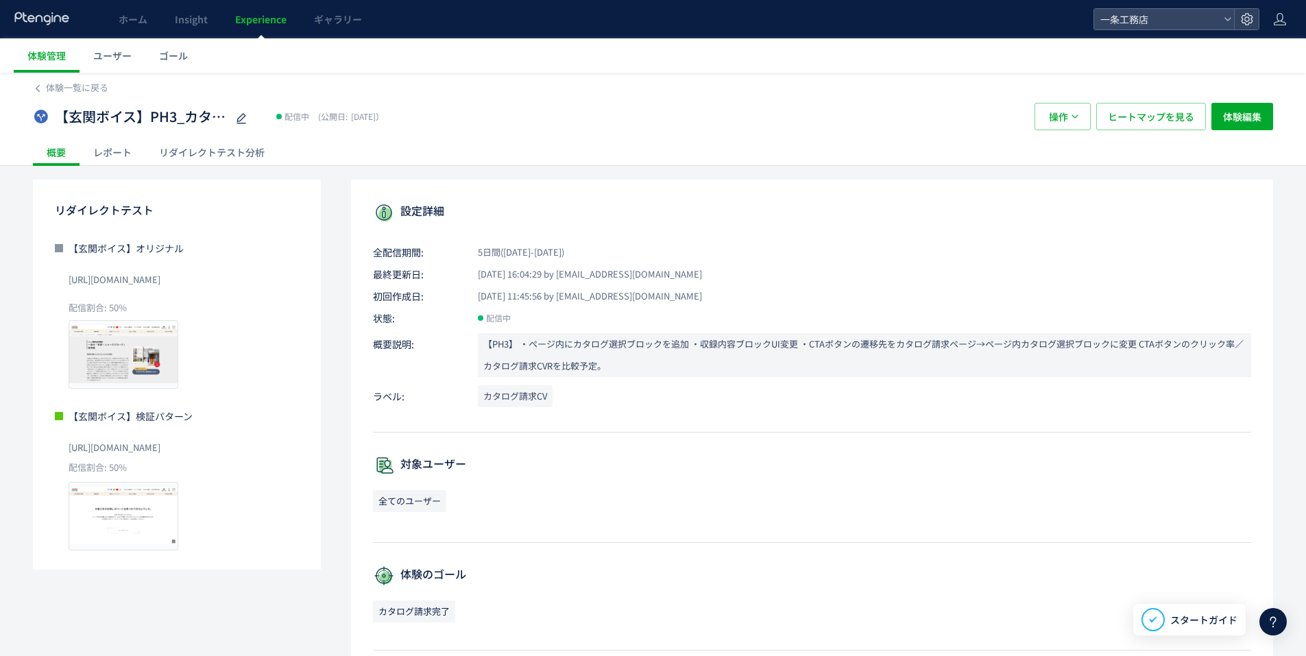
click at [250, 151] on div "リダイレクトテスト分析" at bounding box center [211, 151] width 133 height 27
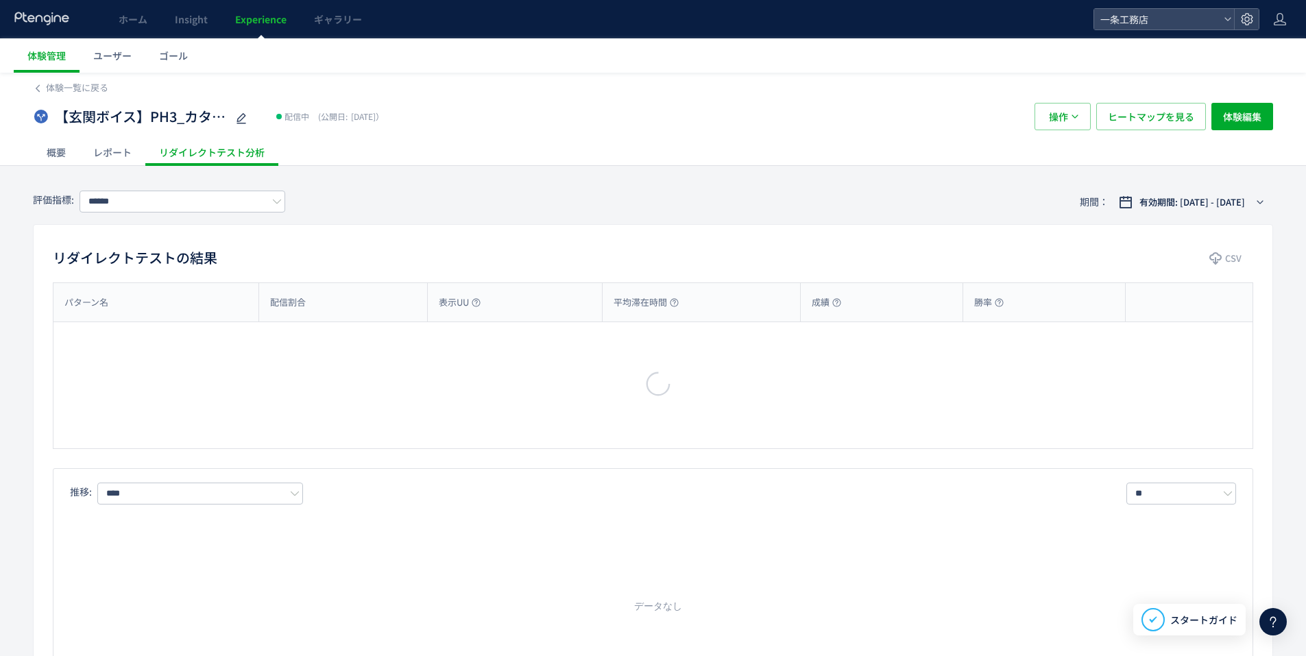
type input "********"
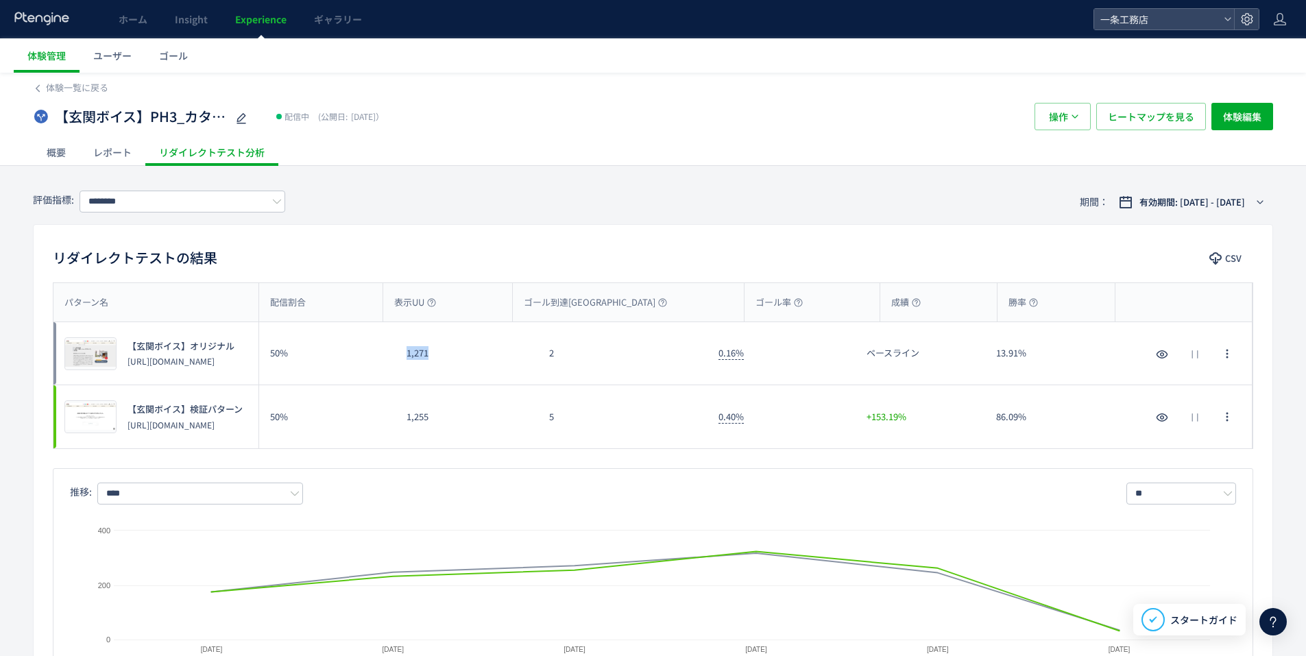
drag, startPoint x: 438, startPoint y: 347, endPoint x: 398, endPoint y: 350, distance: 40.5
click at [398, 350] on div "1,271" at bounding box center [466, 353] width 143 height 62
drag, startPoint x: 439, startPoint y: 418, endPoint x: 389, endPoint y: 417, distance: 50.7
click at [389, 417] on div "プレビュー 【玄関ボイス】検証パターン [URL][DOMAIN_NAME] 50% 1,255 5 0.40% +153.19% 86.09% プレビュー …" at bounding box center [652, 416] width 1199 height 63
drag, startPoint x: 577, startPoint y: 352, endPoint x: 548, endPoint y: 354, distance: 29.6
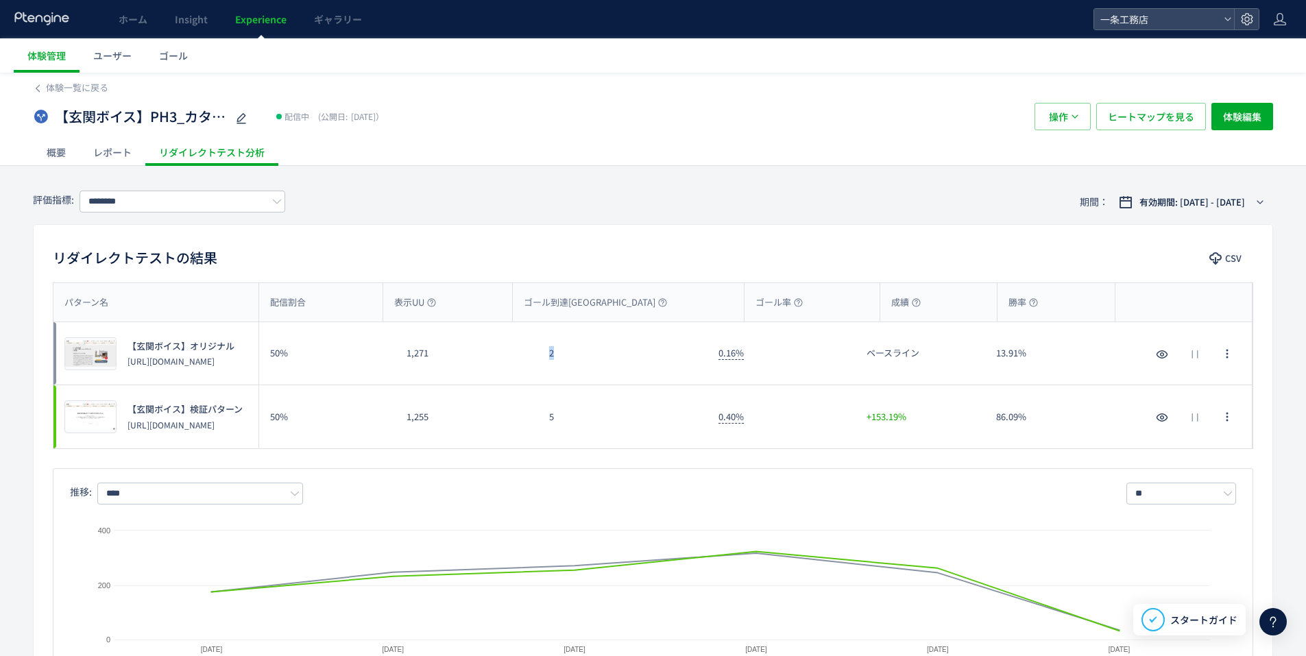
click at [548, 354] on div "2" at bounding box center [622, 353] width 169 height 62
drag, startPoint x: 565, startPoint y: 417, endPoint x: 543, endPoint y: 417, distance: 22.6
click at [543, 417] on div "5" at bounding box center [622, 416] width 169 height 63
drag, startPoint x: 775, startPoint y: 354, endPoint x: 706, endPoint y: 349, distance: 69.4
click at [706, 385] on div "プレビュー 【玄関ボイス】オリジナル [URL][DOMAIN_NAME] 50% 1,271 2 0.16% ベースライン 13.91% プレビュー 【玄関…" at bounding box center [652, 416] width 1199 height 63
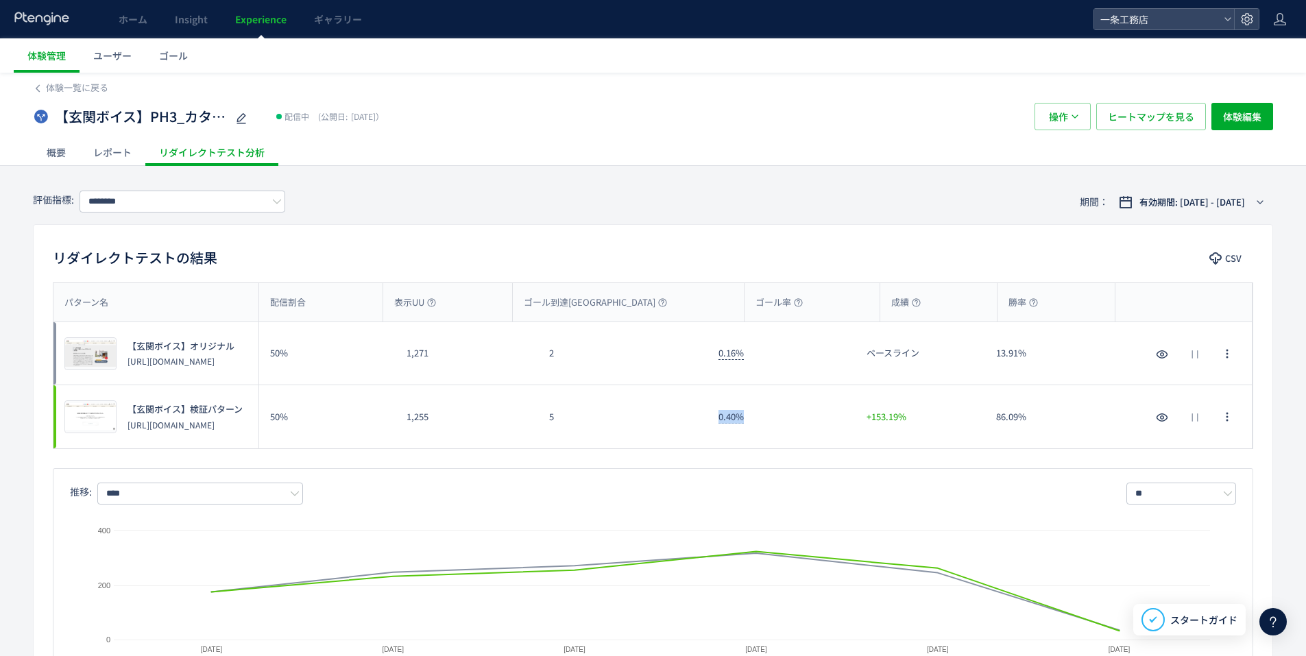
drag, startPoint x: 768, startPoint y: 417, endPoint x: 705, endPoint y: 414, distance: 63.1
click at [705, 414] on div "プレビュー 【玄関ボイス】検証パターン [URL][DOMAIN_NAME] 50% 1,255 5 0.40% +153.19% 86.09% プレビュー …" at bounding box center [652, 416] width 1199 height 63
click at [783, 474] on div "推移: **** ** 日別 週別 月別 Created with Highcharts 9.1.2 【玄関ボイス】オリジナル 【玄関ボイス】検証パターン […" at bounding box center [653, 578] width 1200 height 221
drag, startPoint x: 756, startPoint y: 416, endPoint x: 712, endPoint y: 415, distance: 43.9
click at [712, 415] on div "0.40%" at bounding box center [781, 416] width 148 height 63
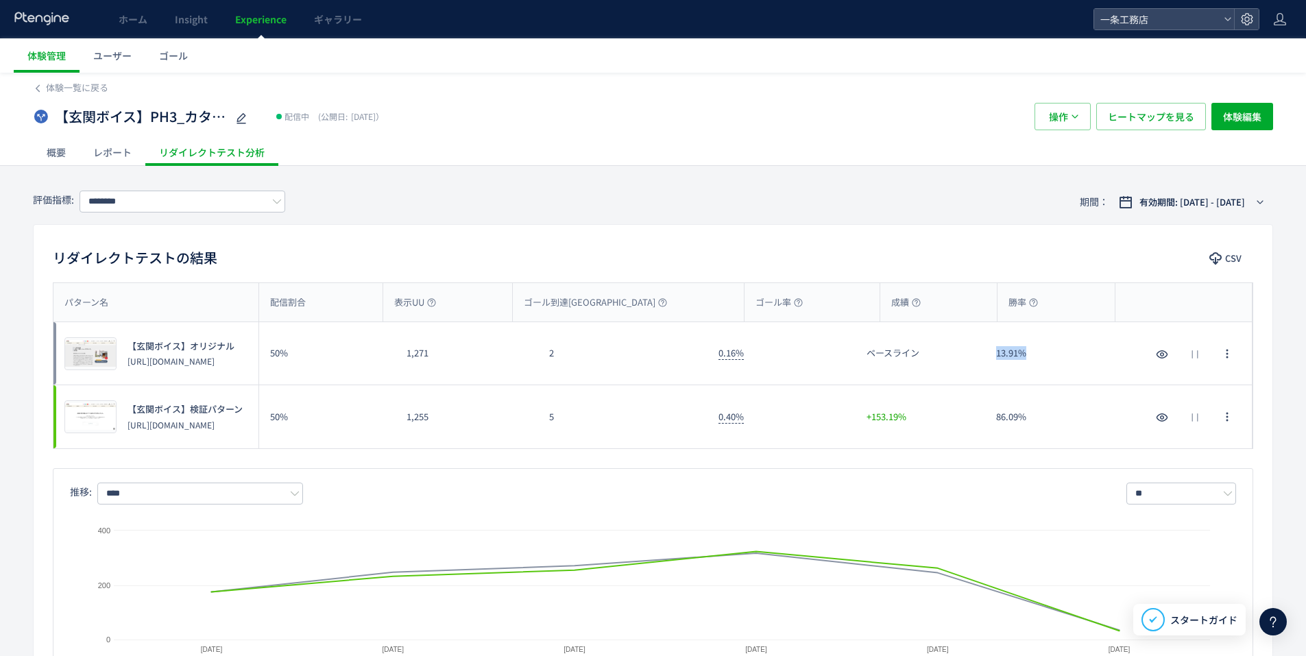
drag, startPoint x: 1034, startPoint y: 351, endPoint x: 988, endPoint y: 350, distance: 45.9
click at [988, 350] on div "13.91%" at bounding box center [1050, 353] width 130 height 62
drag, startPoint x: 1057, startPoint y: 415, endPoint x: 979, endPoint y: 413, distance: 78.2
click at [979, 413] on div "プレビュー 【玄関ボイス】検証パターン [URL][DOMAIN_NAME] 50% 1,255 5 0.40% +153.19% 86.09% プレビュー …" at bounding box center [652, 416] width 1199 height 63
click at [1141, 120] on span "ヒートマップを見る" at bounding box center [1151, 116] width 86 height 27
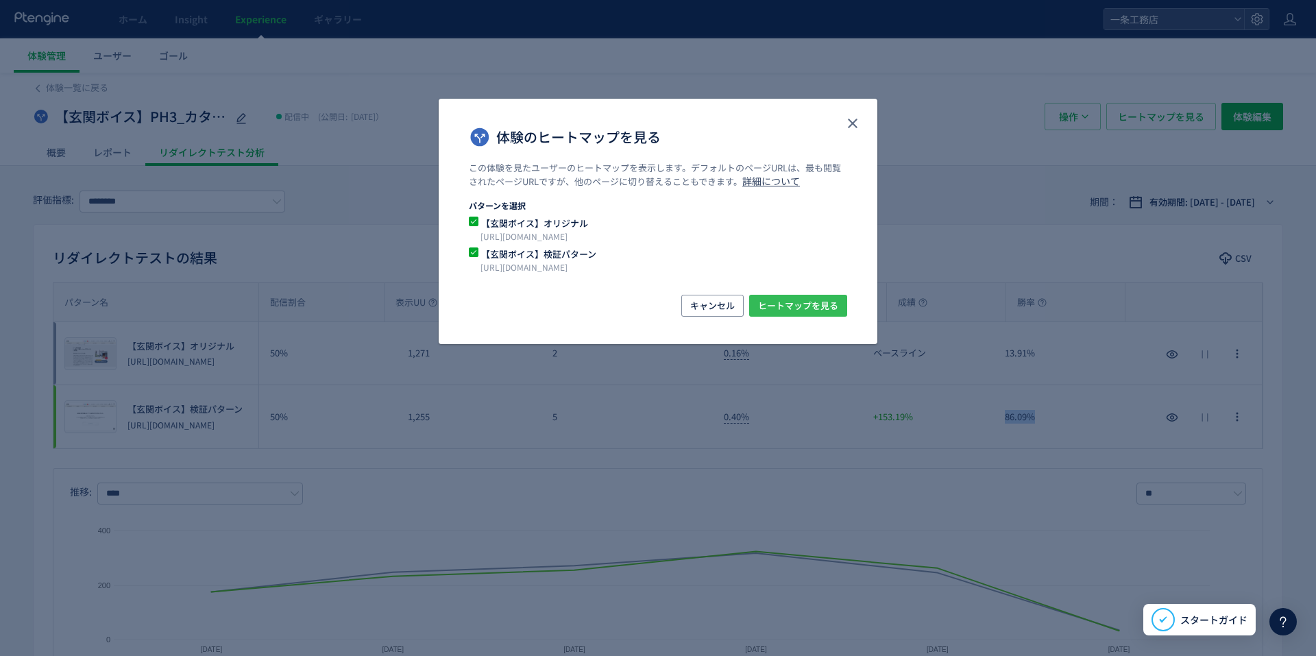
click at [804, 297] on span "ヒートマップを見る" at bounding box center [798, 306] width 80 height 22
click at [852, 125] on icon "close" at bounding box center [852, 123] width 16 height 16
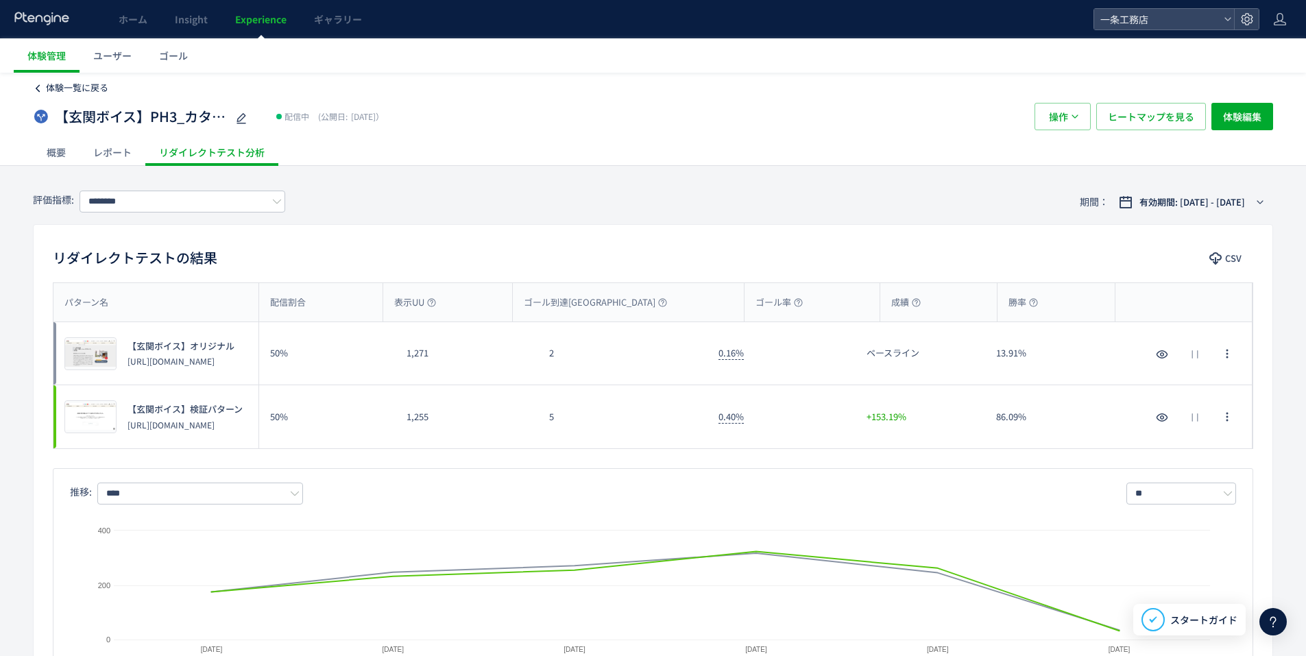
click at [77, 82] on span "体験一覧に戻る" at bounding box center [77, 87] width 62 height 13
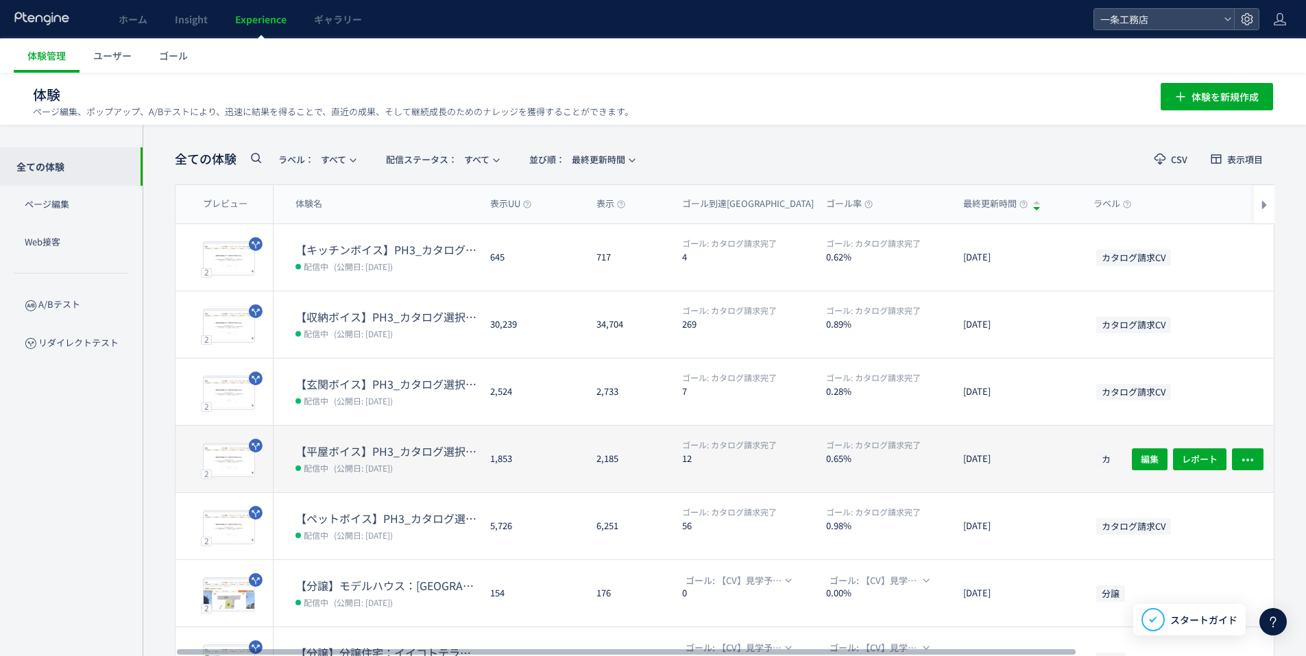
click at [422, 447] on dt "【平屋ボイス】PH3_カタログ選択追加" at bounding box center [387, 451] width 184 height 16
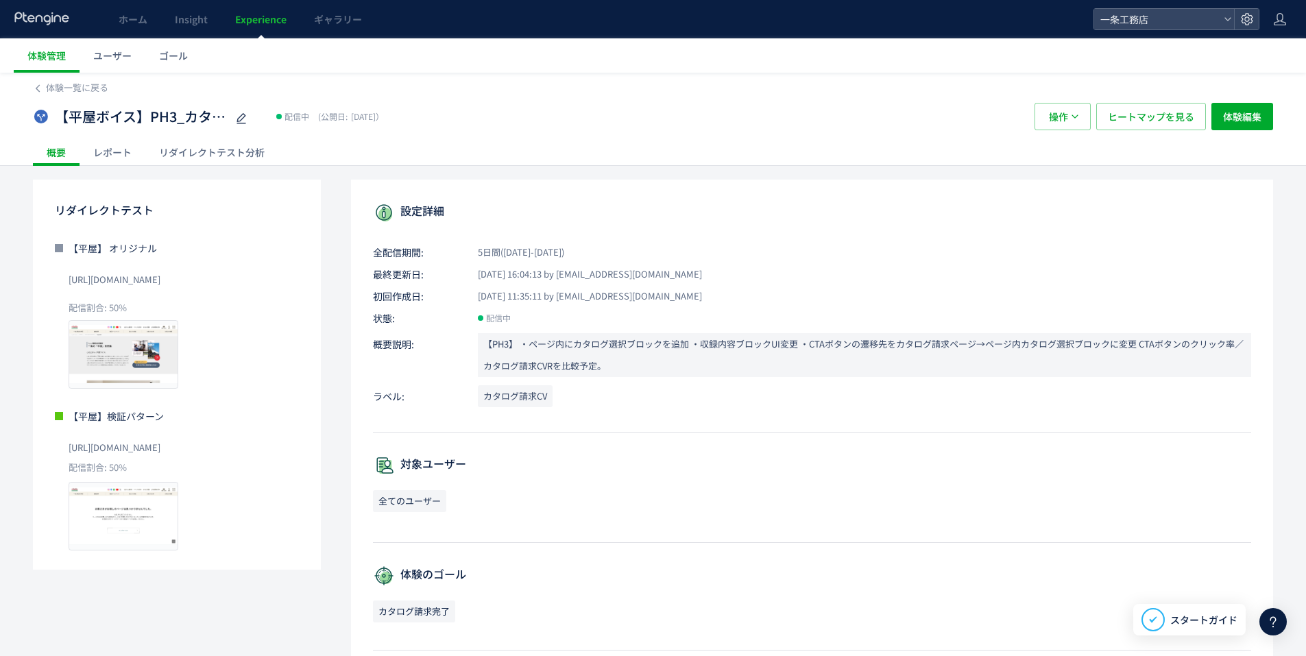
click at [221, 149] on div "リダイレクトテスト分析" at bounding box center [211, 151] width 133 height 27
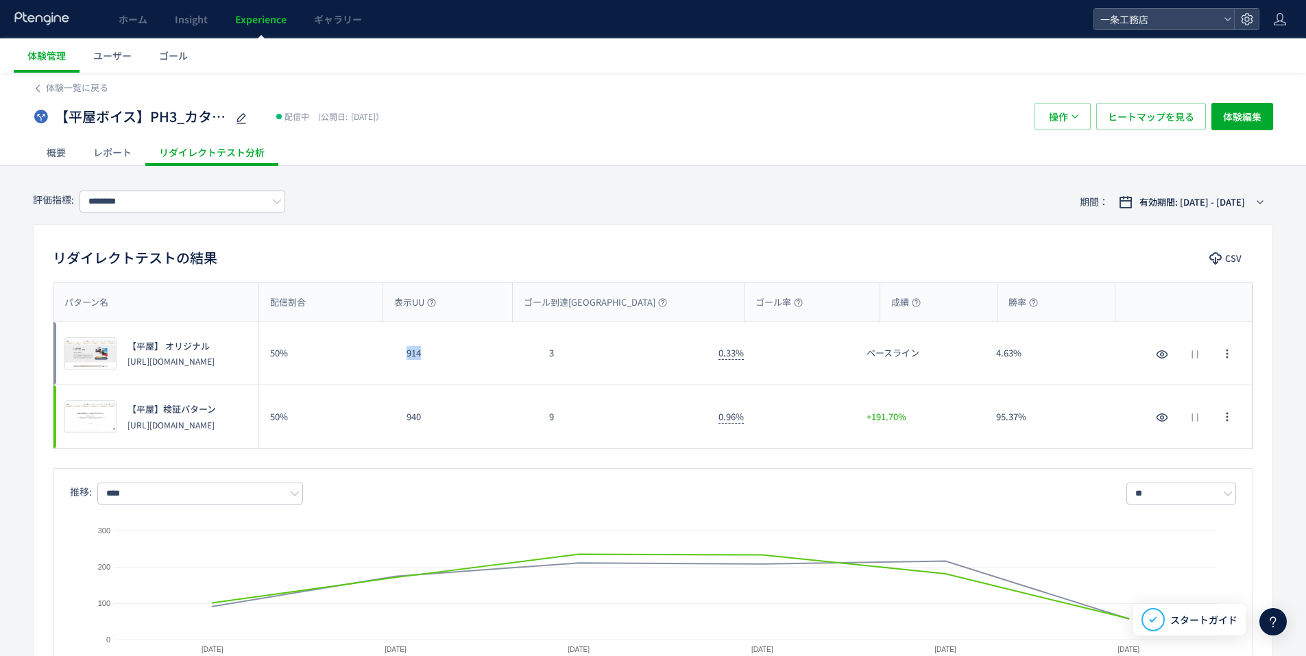
drag, startPoint x: 432, startPoint y: 354, endPoint x: 395, endPoint y: 358, distance: 37.3
click at [395, 358] on div "914" at bounding box center [466, 353] width 143 height 62
drag, startPoint x: 435, startPoint y: 415, endPoint x: 400, endPoint y: 414, distance: 35.0
click at [400, 414] on div "940" at bounding box center [466, 416] width 143 height 63
drag, startPoint x: 583, startPoint y: 350, endPoint x: 545, endPoint y: 351, distance: 37.7
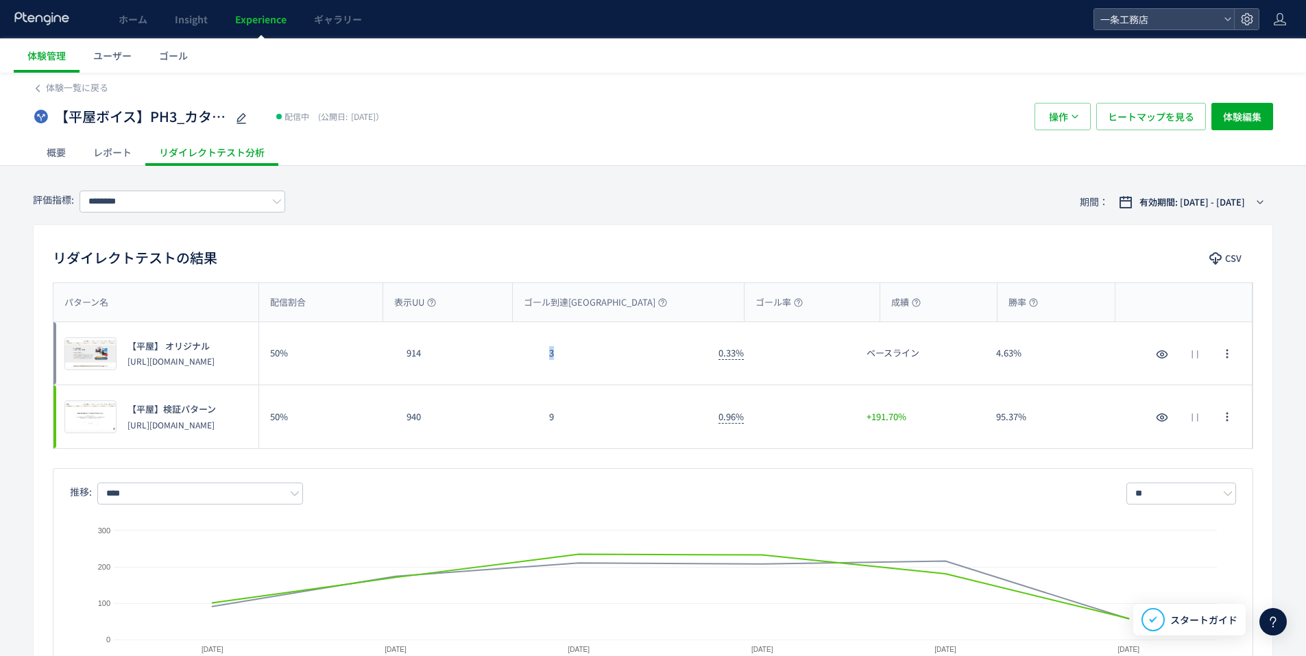
click at [545, 351] on div "3" at bounding box center [622, 353] width 169 height 62
drag, startPoint x: 573, startPoint y: 419, endPoint x: 540, endPoint y: 418, distance: 32.9
click at [540, 418] on div "9" at bounding box center [622, 416] width 169 height 63
drag, startPoint x: 769, startPoint y: 361, endPoint x: 714, endPoint y: 352, distance: 56.1
click at [714, 352] on div "0.33%" at bounding box center [781, 353] width 148 height 62
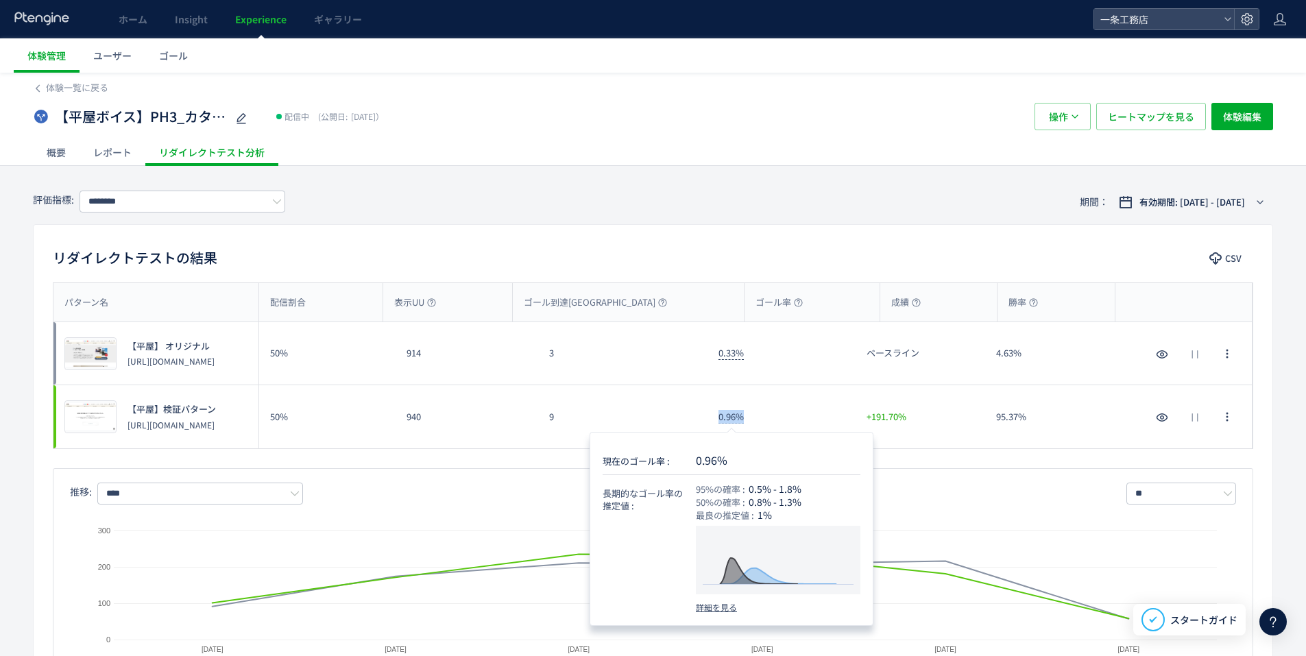
drag, startPoint x: 766, startPoint y: 419, endPoint x: 709, endPoint y: 411, distance: 57.4
click at [709, 411] on div "0.96%" at bounding box center [781, 416] width 148 height 63
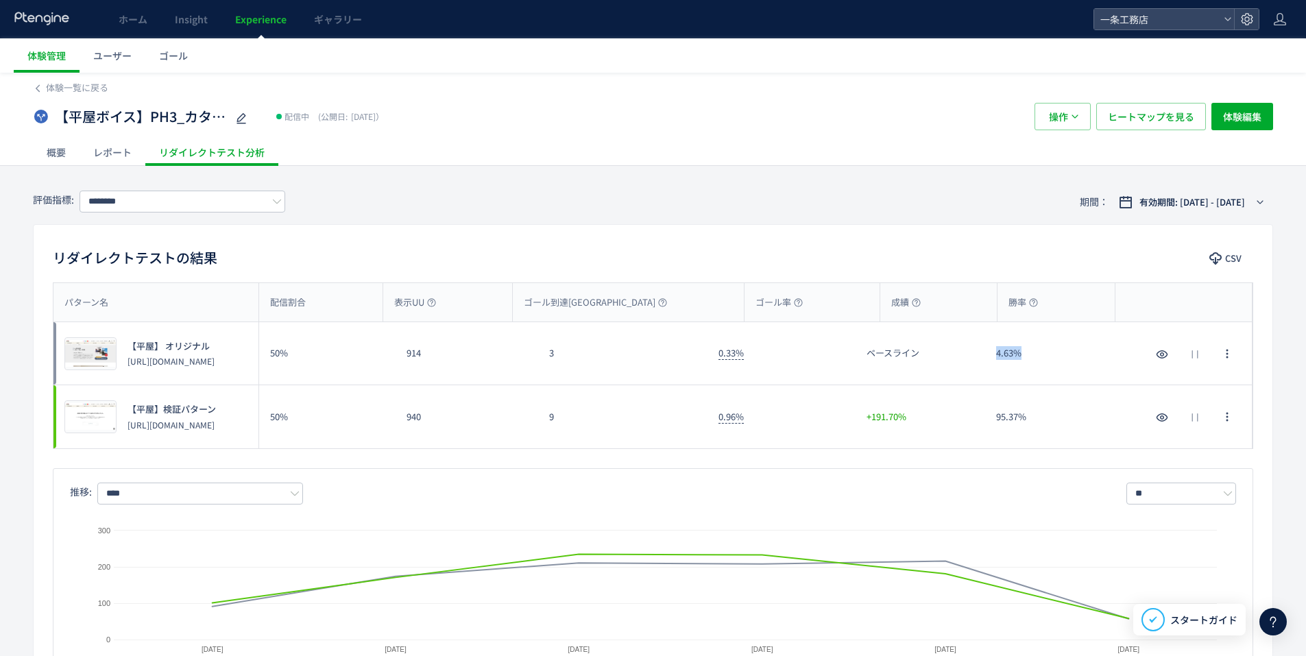
drag, startPoint x: 1024, startPoint y: 360, endPoint x: 992, endPoint y: 352, distance: 33.2
click at [992, 352] on div "4.63%" at bounding box center [1050, 353] width 130 height 62
drag, startPoint x: 1036, startPoint y: 422, endPoint x: 988, endPoint y: 417, distance: 47.5
click at [988, 417] on div "95.37%" at bounding box center [1050, 416] width 130 height 63
click at [1125, 123] on span "ヒートマップを見る" at bounding box center [1151, 116] width 86 height 27
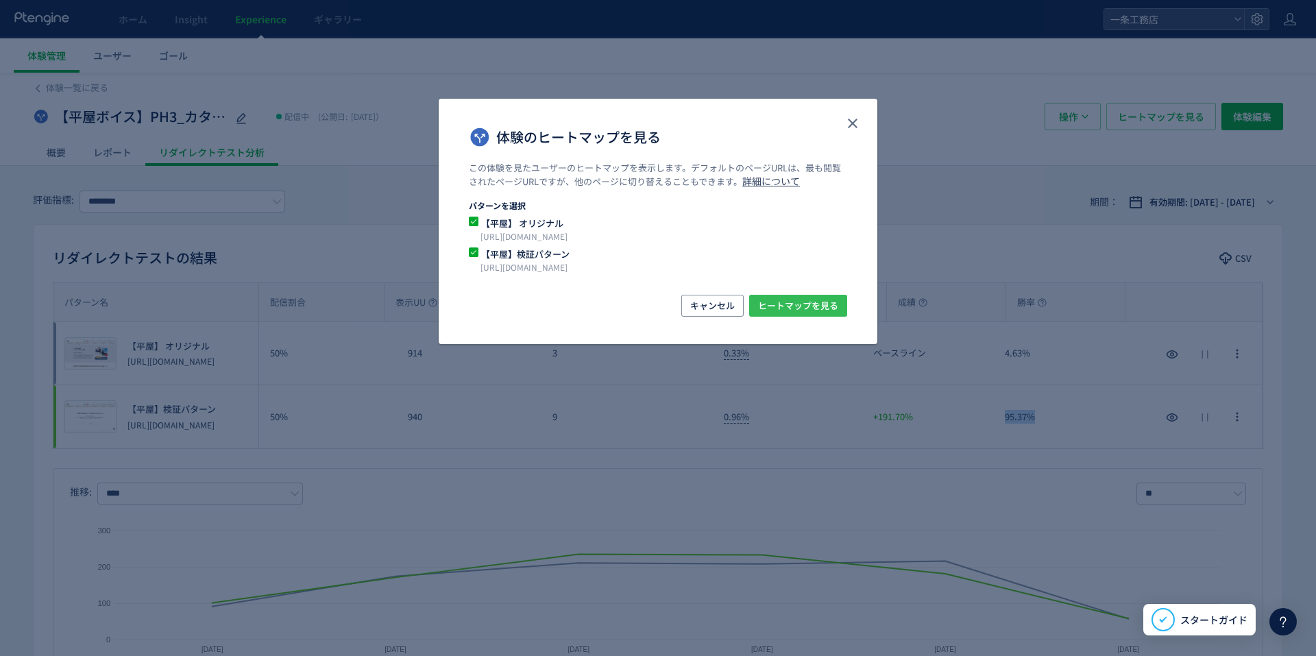
click at [812, 297] on span "ヒートマップを見る" at bounding box center [798, 306] width 80 height 22
click at [845, 122] on icon "close" at bounding box center [852, 123] width 16 height 16
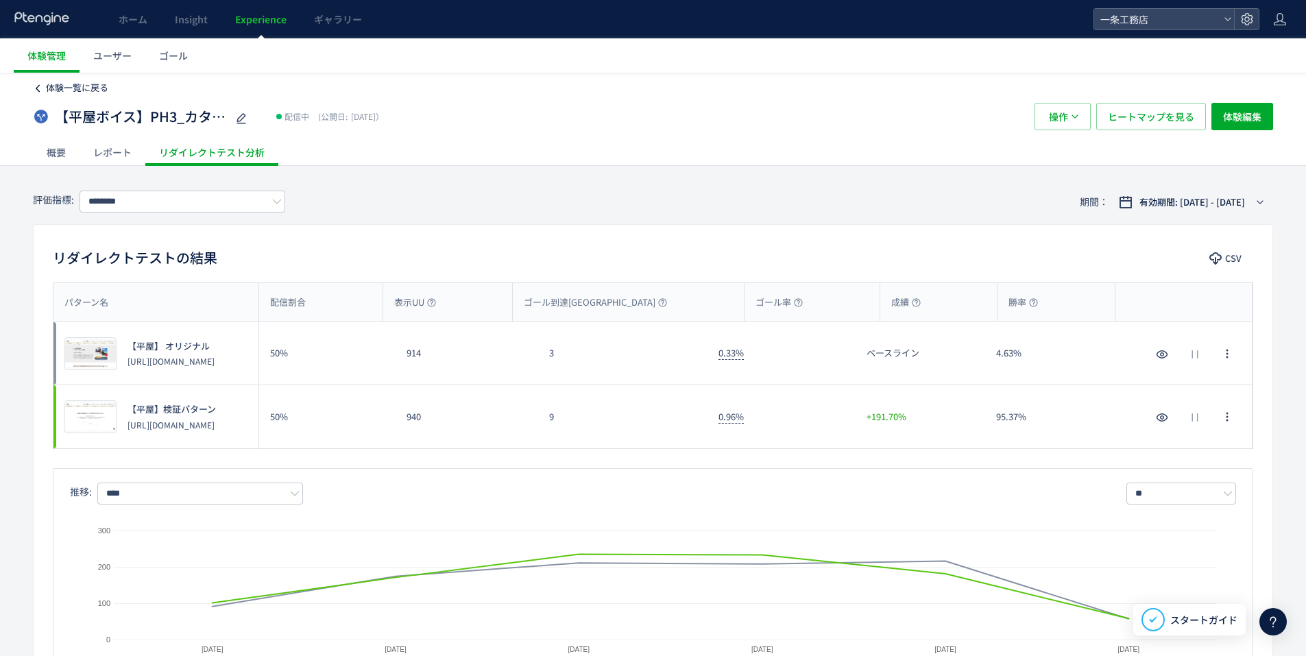
click at [73, 90] on span "体験一覧に戻る" at bounding box center [77, 87] width 62 height 13
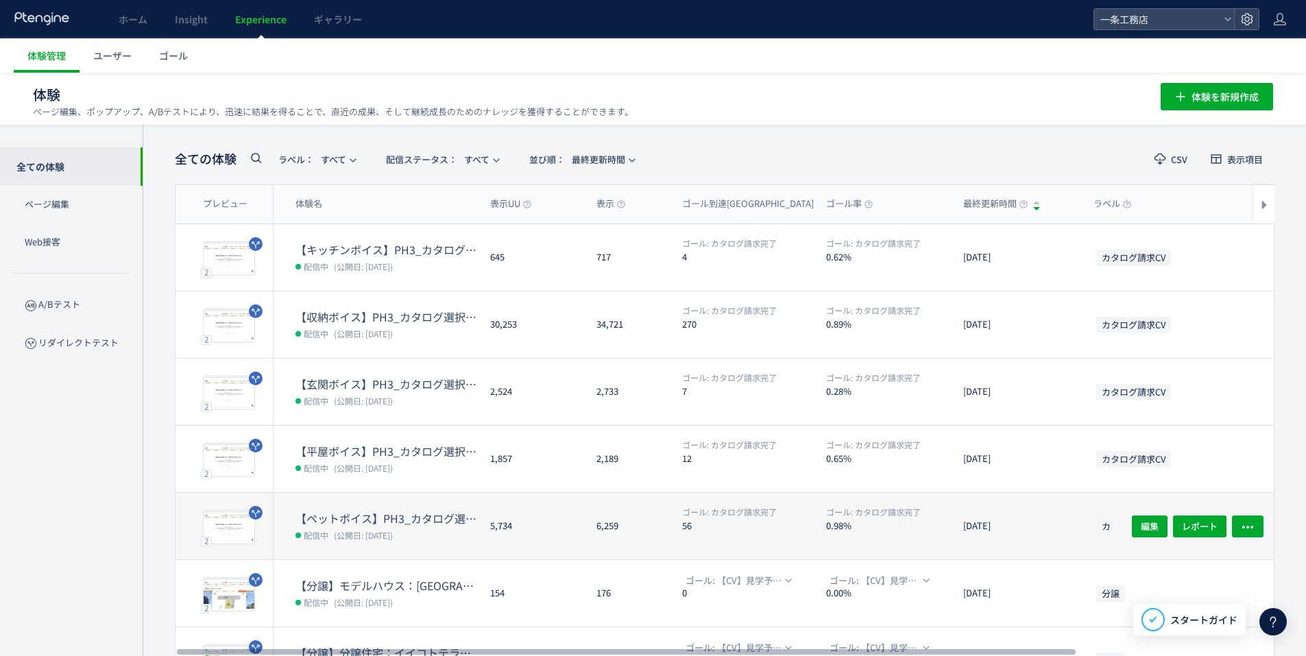
click at [373, 523] on dt "【ペットボイス】PH3_カタログ選択追加" at bounding box center [387, 519] width 184 height 16
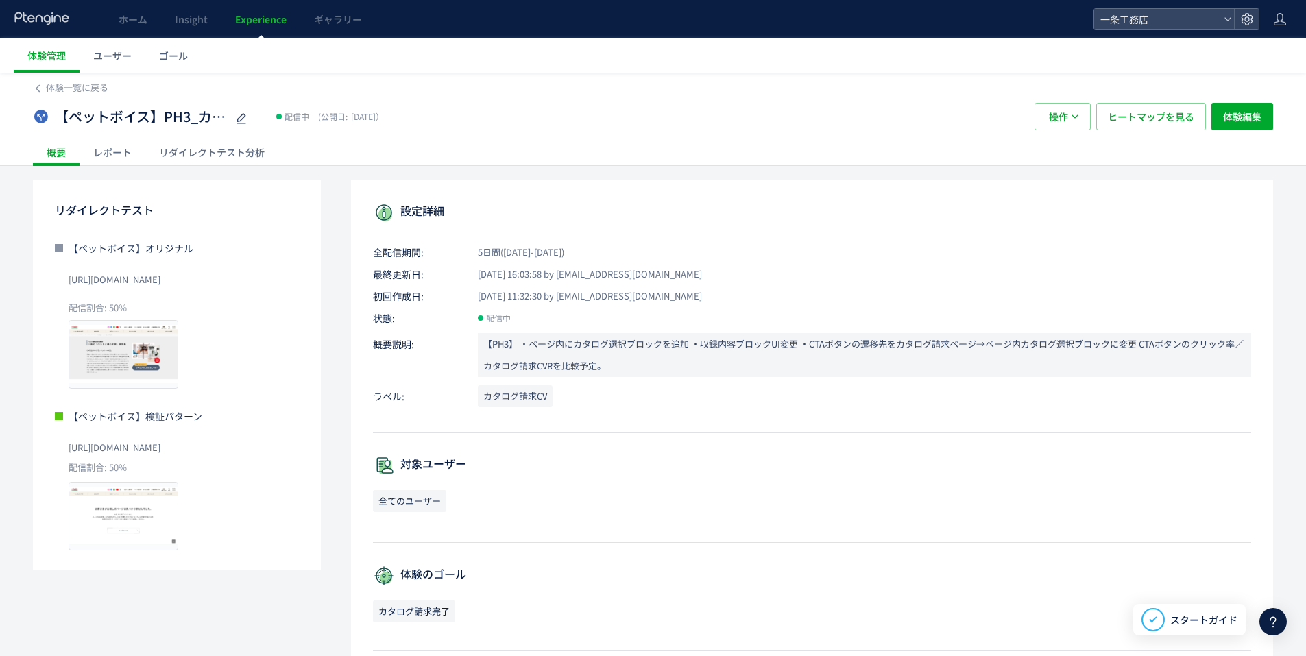
click at [254, 147] on div "リダイレクトテスト分析" at bounding box center [211, 151] width 133 height 27
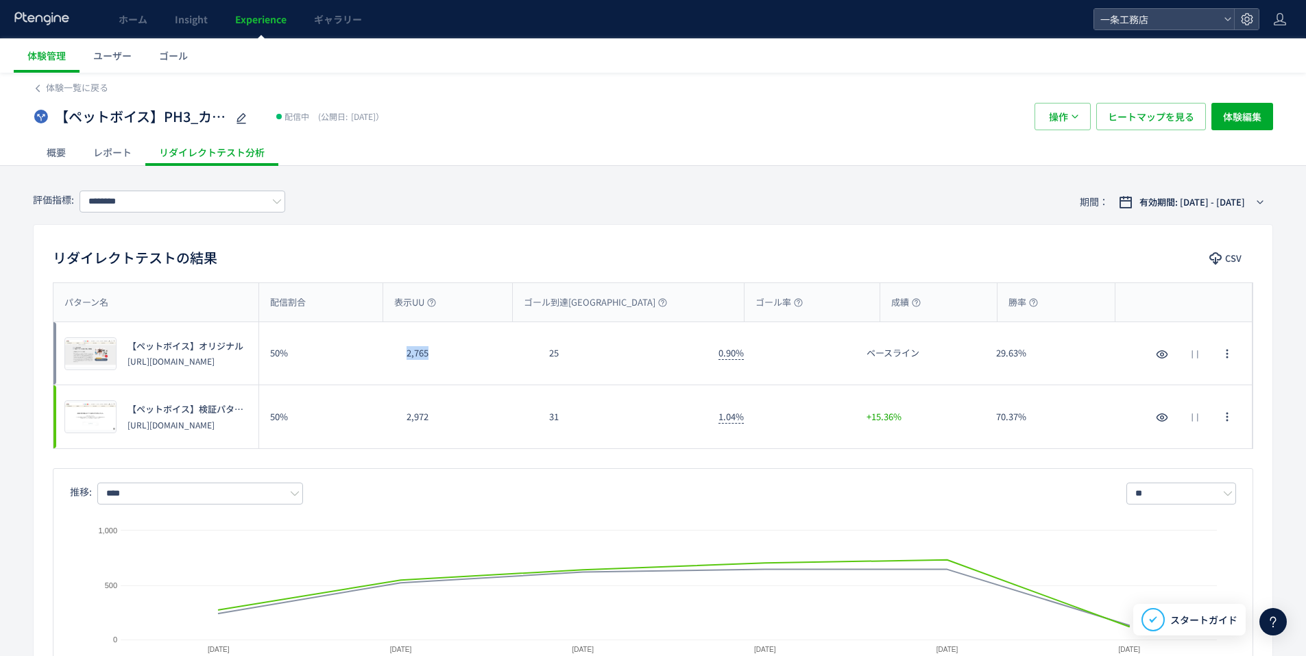
drag, startPoint x: 458, startPoint y: 354, endPoint x: 379, endPoint y: 350, distance: 78.9
click at [379, 385] on div "プレビュー 【ペットボイス】オリジナル [URL][DOMAIN_NAME] 50% 2,765 25 0.90% ベースライン 29.63% プレビュー 【…" at bounding box center [652, 416] width 1199 height 63
drag, startPoint x: 463, startPoint y: 406, endPoint x: 392, endPoint y: 411, distance: 70.8
click at [392, 411] on div "プレビュー 【ペットボイス】検証パターン [URL][DOMAIN_NAME] 50% 2,972 31 1.04% +15.36% 70.37% プレビュー…" at bounding box center [652, 416] width 1199 height 63
drag, startPoint x: 576, startPoint y: 350, endPoint x: 546, endPoint y: 352, distance: 30.2
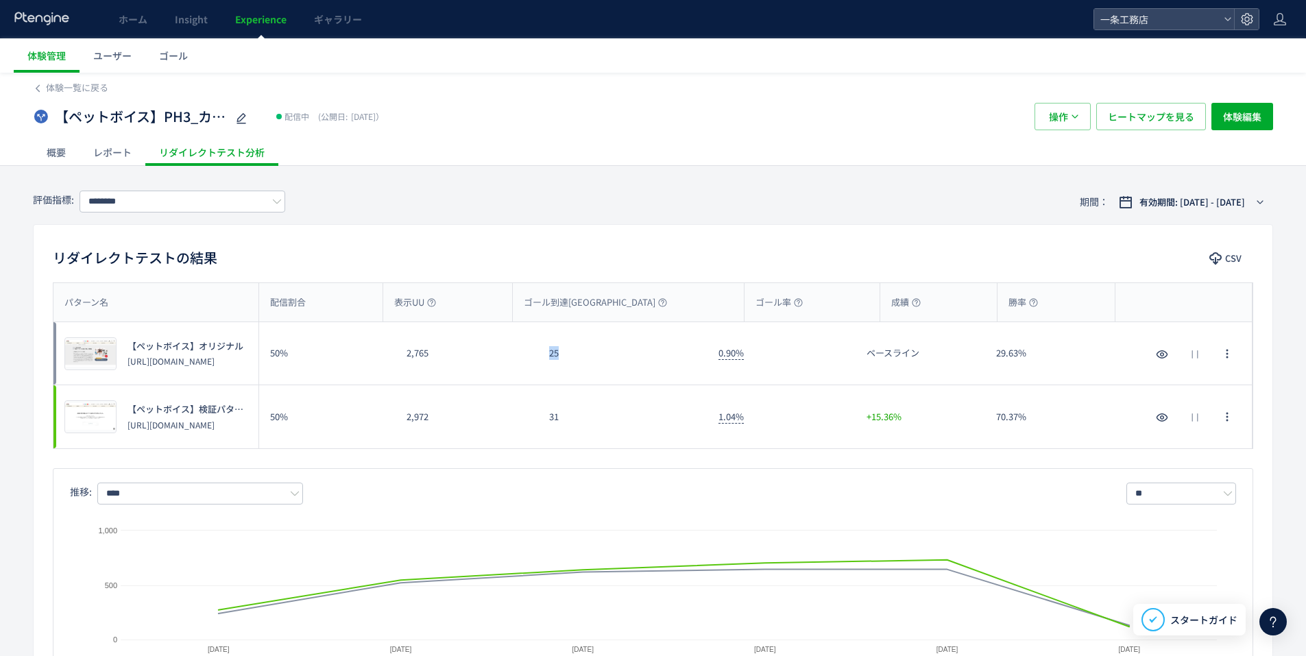
click at [546, 352] on div "25" at bounding box center [622, 353] width 169 height 62
drag, startPoint x: 578, startPoint y: 415, endPoint x: 548, endPoint y: 415, distance: 30.8
click at [548, 415] on div "31" at bounding box center [622, 416] width 169 height 63
drag, startPoint x: 746, startPoint y: 352, endPoint x: 698, endPoint y: 352, distance: 48.0
click at [698, 385] on div "プレビュー 【ペットボイス】オリジナル [URL][DOMAIN_NAME] 50% 2,765 25 0.90% ベースライン 29.63% プレビュー 【…" at bounding box center [652, 416] width 1199 height 63
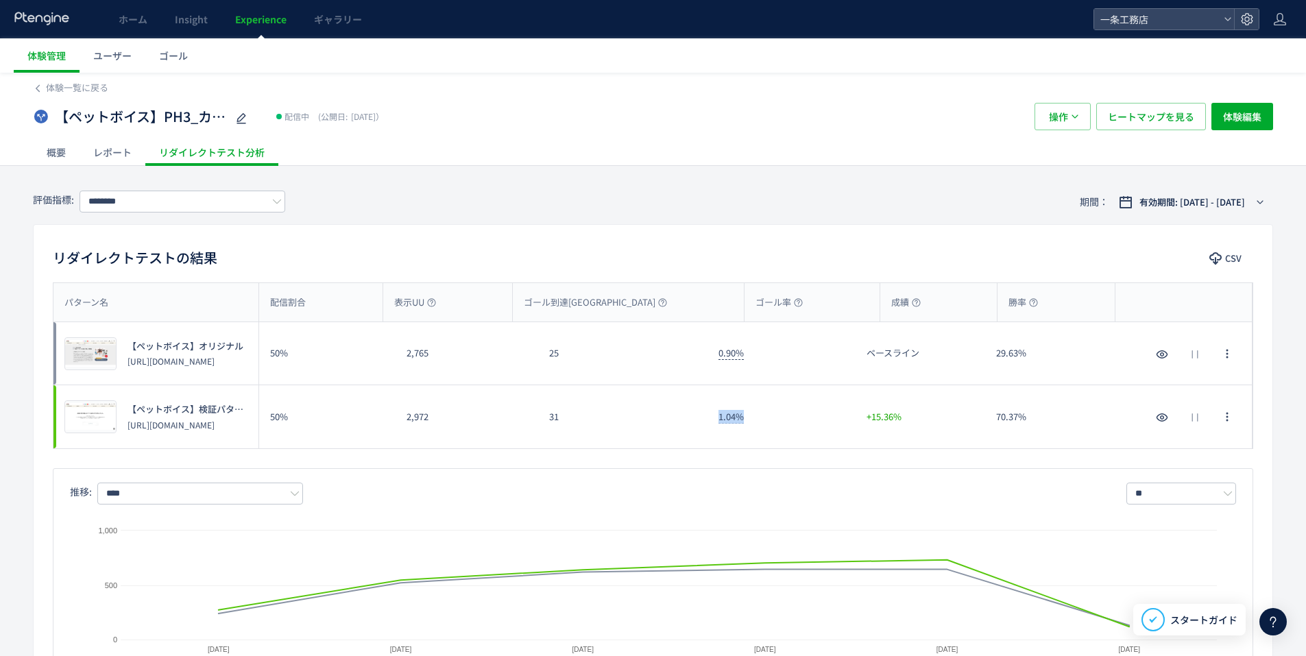
drag, startPoint x: 757, startPoint y: 423, endPoint x: 716, endPoint y: 417, distance: 41.6
click at [716, 417] on div "1.04%" at bounding box center [781, 416] width 148 height 63
drag, startPoint x: 1050, startPoint y: 351, endPoint x: 996, endPoint y: 350, distance: 54.2
click at [996, 350] on div "29.63%" at bounding box center [1050, 353] width 130 height 62
drag, startPoint x: 998, startPoint y: 424, endPoint x: 982, endPoint y: 422, distance: 16.5
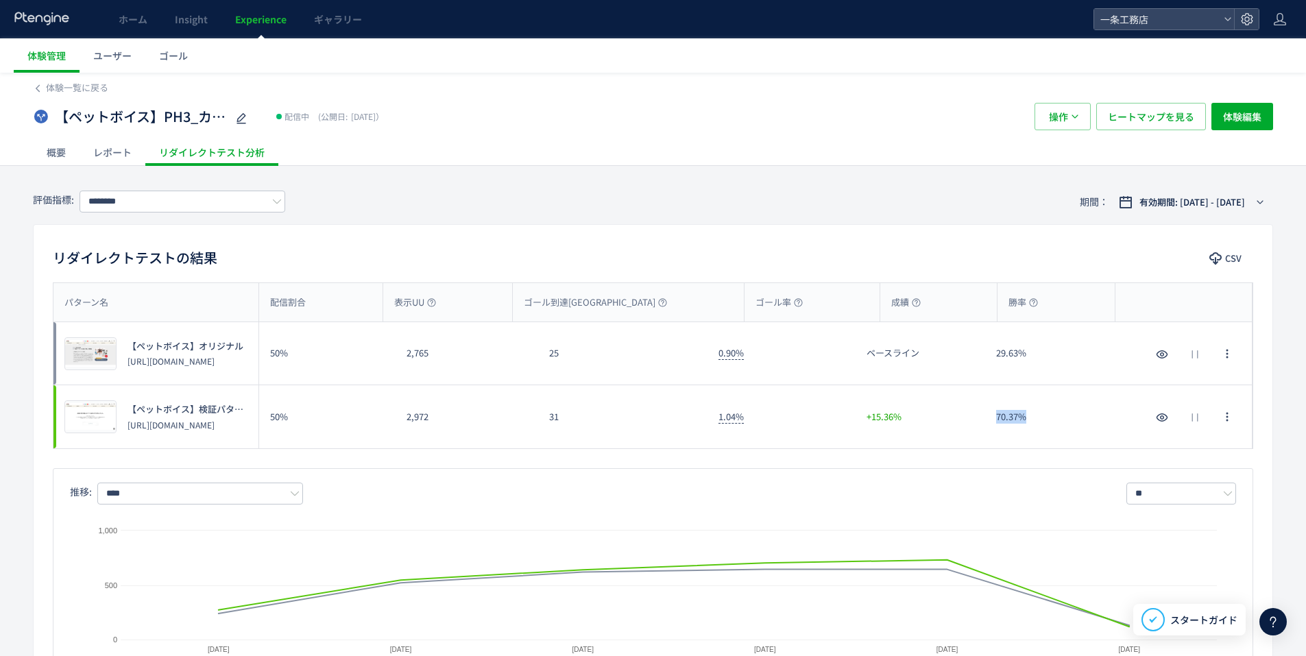
click at [982, 422] on div "プレビュー 【ペットボイス】検証パターン [URL][DOMAIN_NAME] 50% 2,972 31 1.04% +15.36% 70.37% プレビュー…" at bounding box center [652, 416] width 1199 height 63
click at [1136, 110] on span "ヒートマップを見る" at bounding box center [1151, 116] width 86 height 27
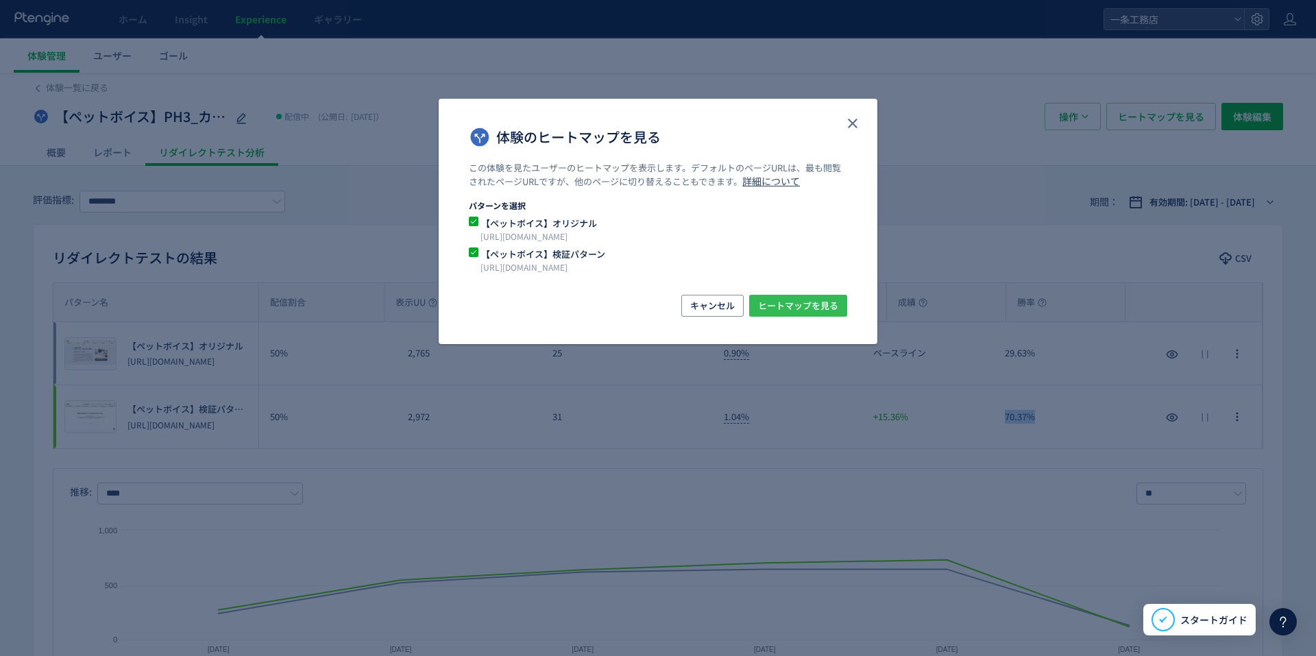
click at [804, 299] on span "ヒートマップを見る" at bounding box center [798, 306] width 80 height 22
